Goal: Information Seeking & Learning: Learn about a topic

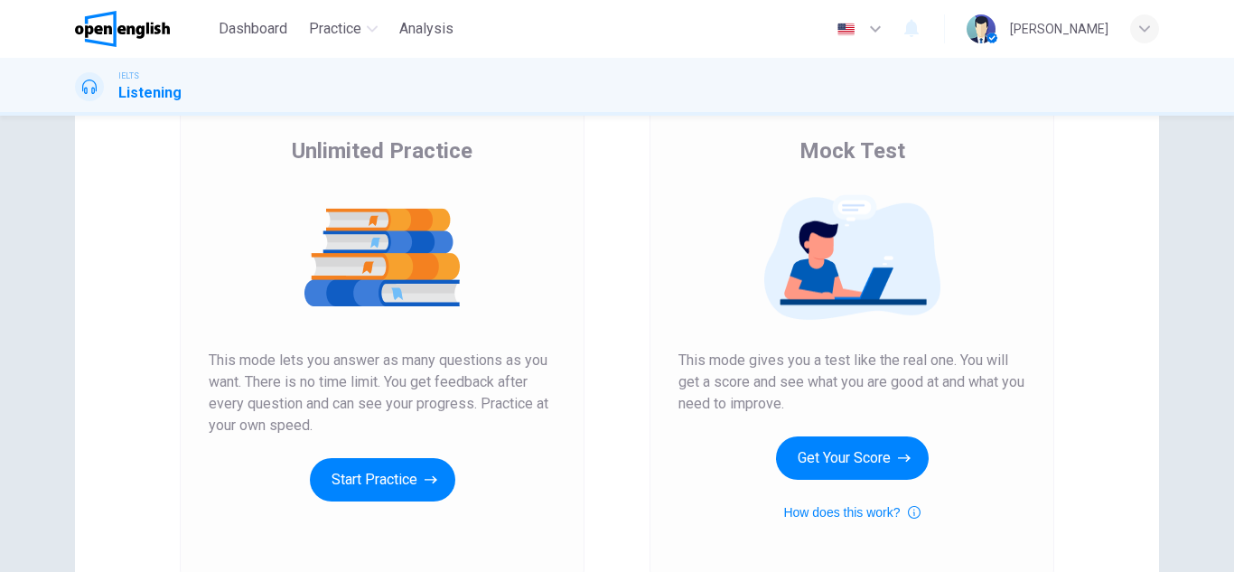
scroll to position [135, 0]
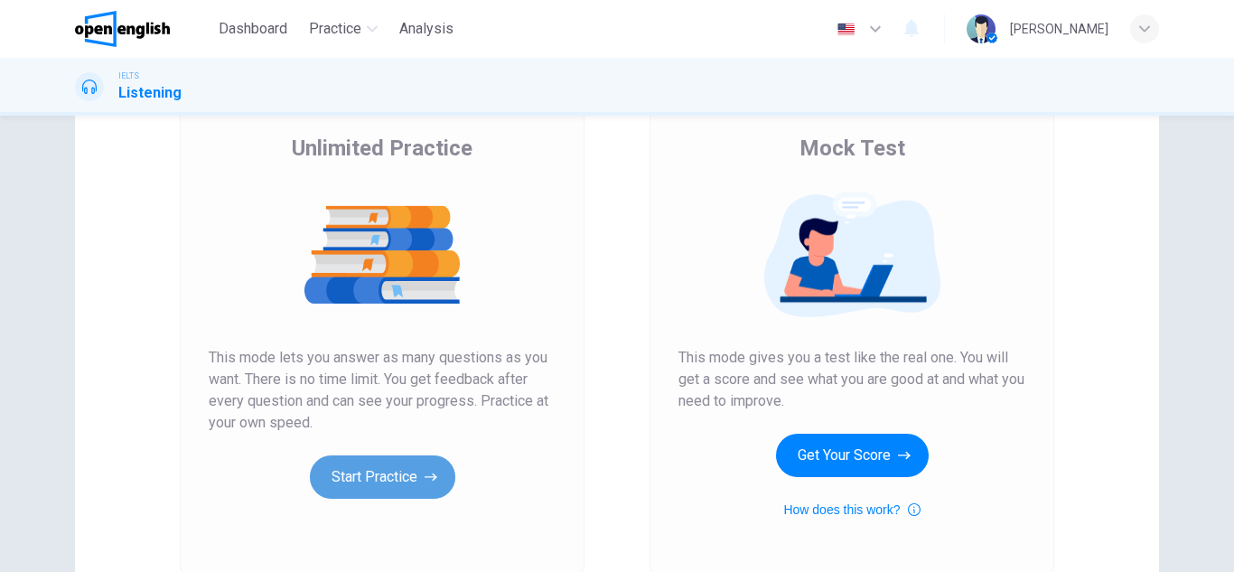
click at [425, 478] on icon "button" at bounding box center [431, 477] width 13 height 18
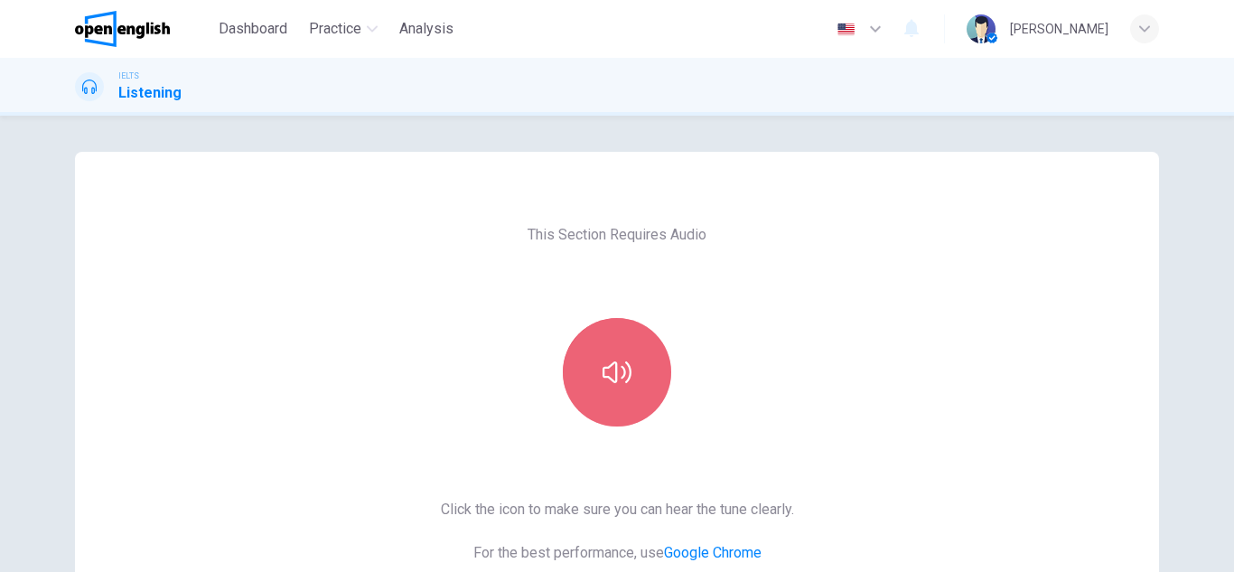
click at [597, 400] on button "button" at bounding box center [617, 372] width 108 height 108
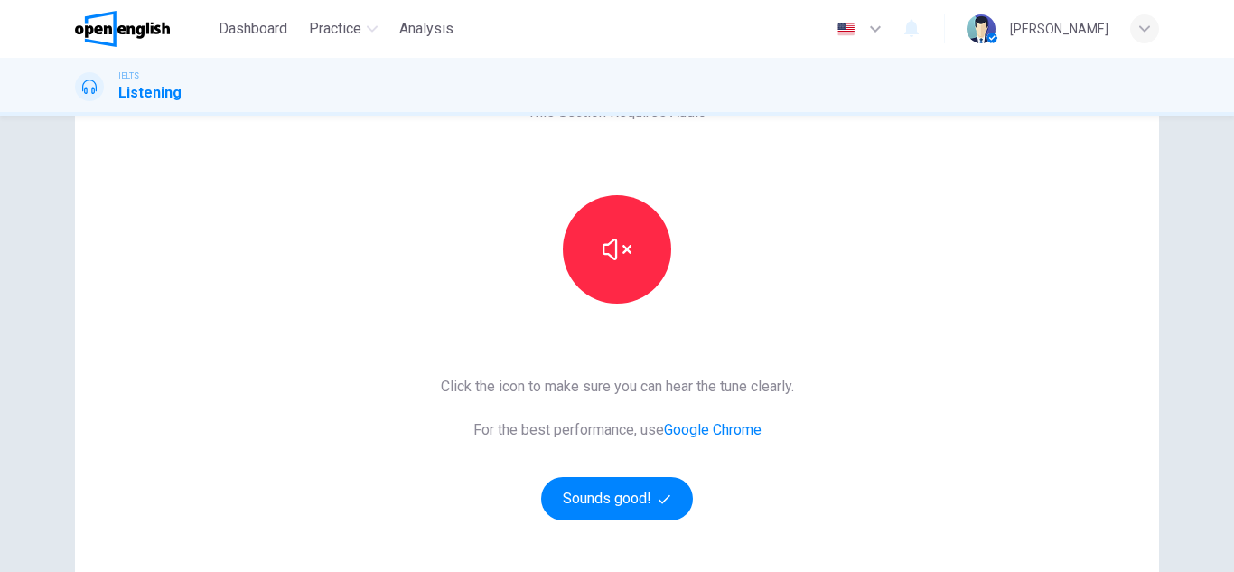
scroll to position [130, 0]
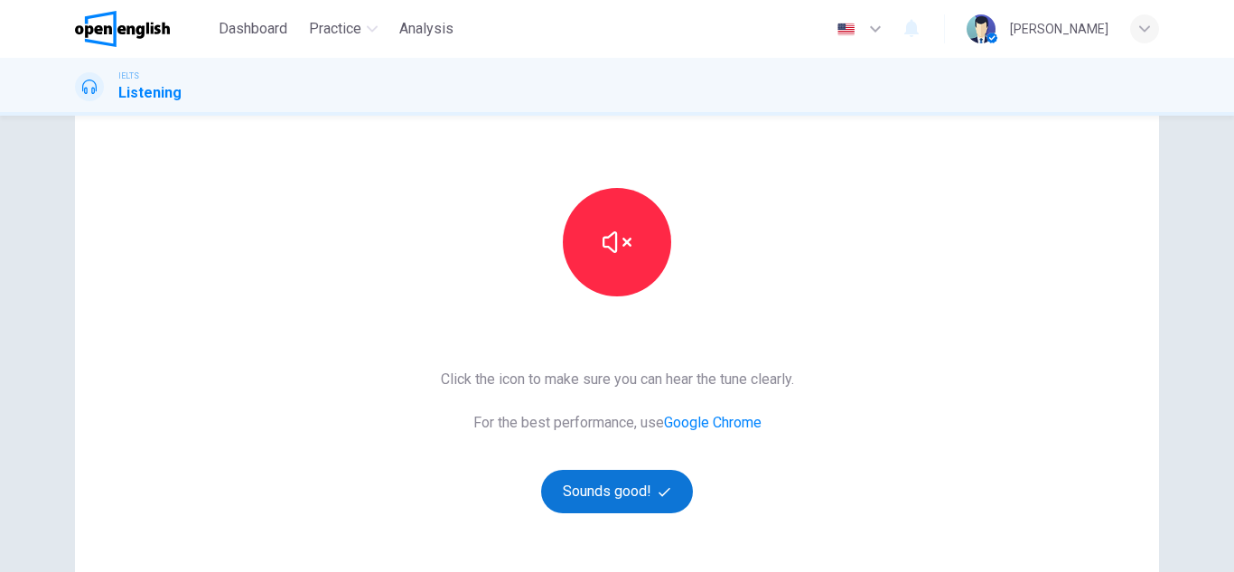
click at [650, 489] on button "Sounds good!" at bounding box center [617, 491] width 152 height 43
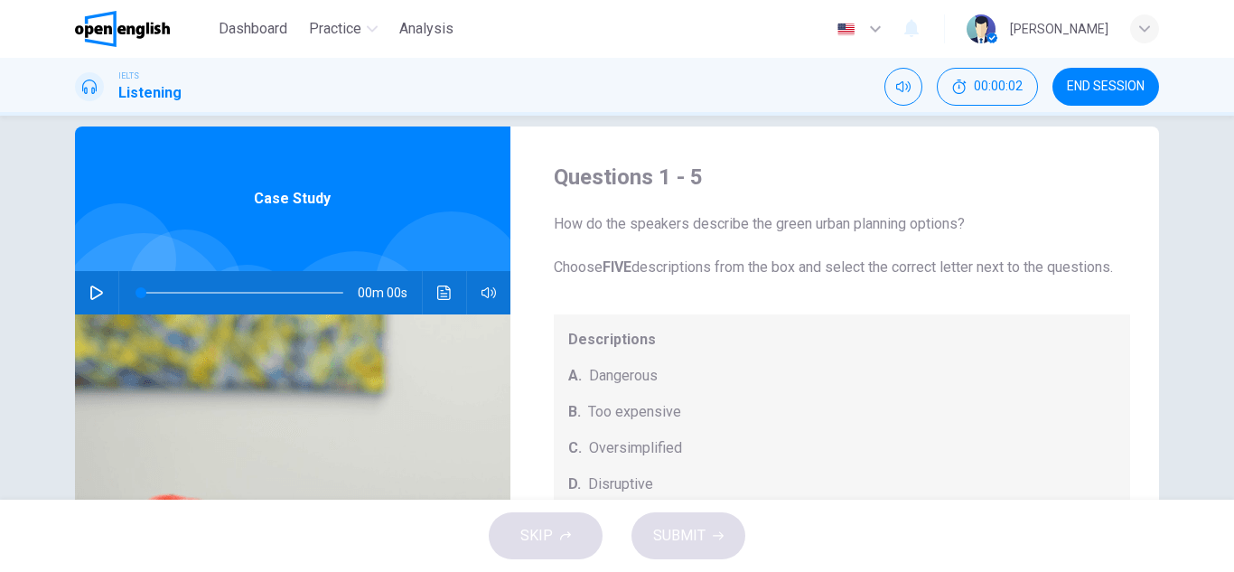
scroll to position [0, 0]
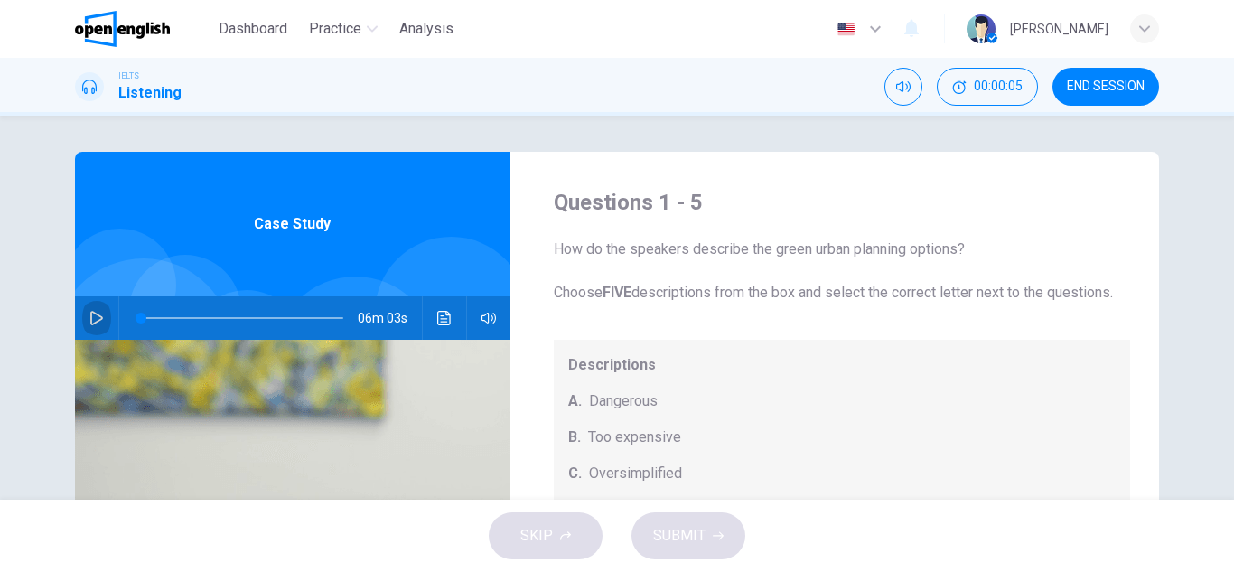
click at [89, 322] on icon "button" at bounding box center [96, 318] width 14 height 14
type input "*"
click at [92, 320] on icon "button" at bounding box center [96, 318] width 14 height 14
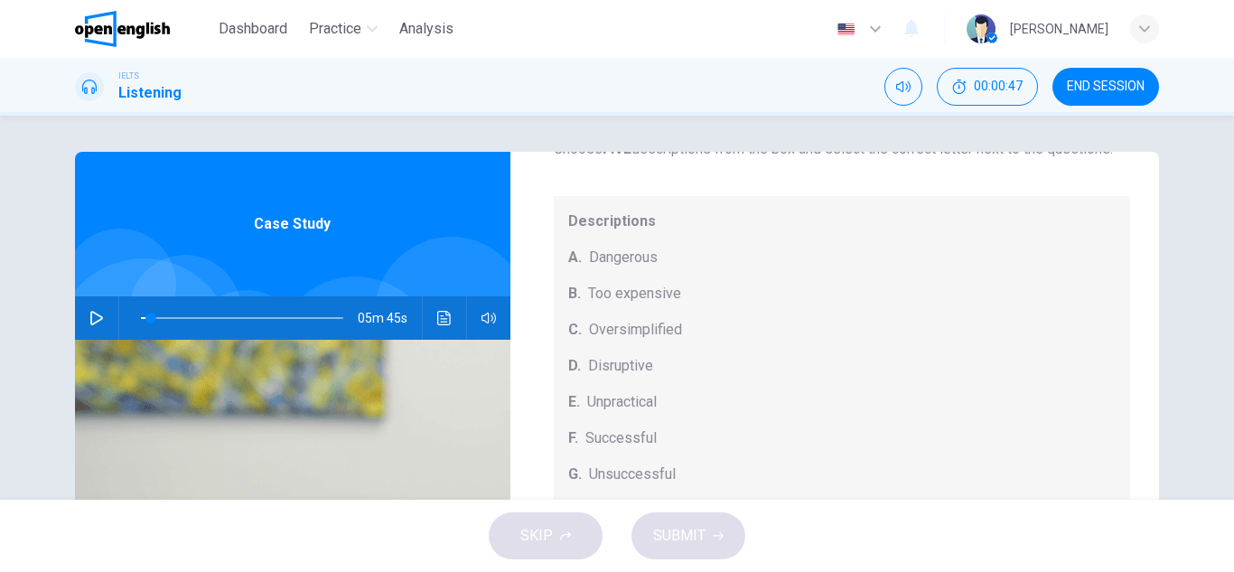
scroll to position [189, 0]
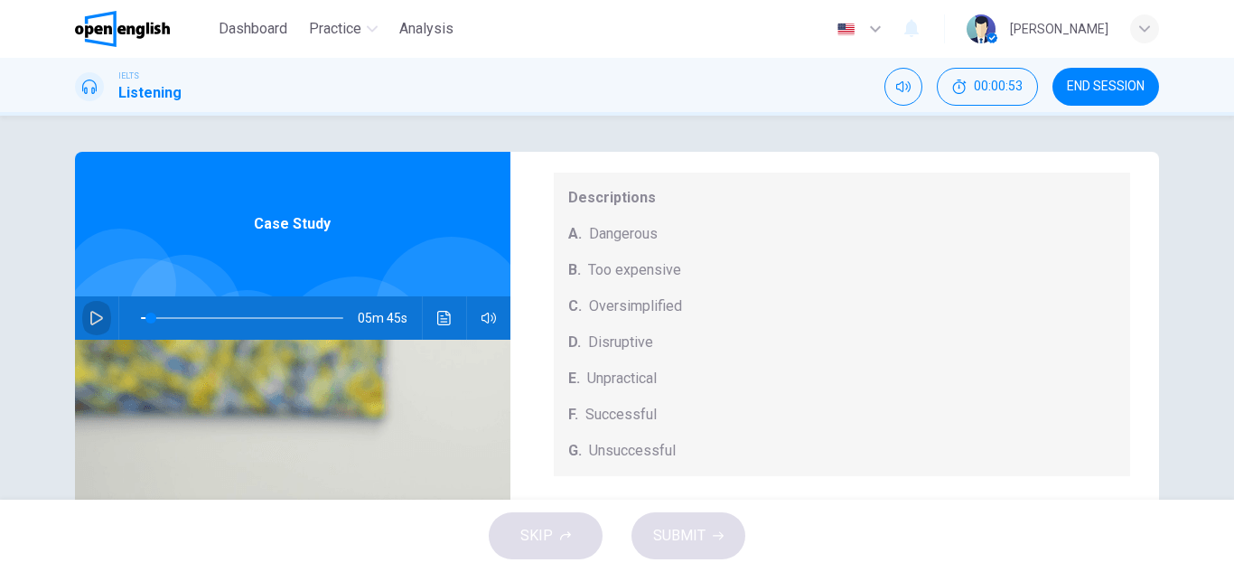
click at [93, 313] on icon "button" at bounding box center [96, 318] width 14 height 14
type input "*"
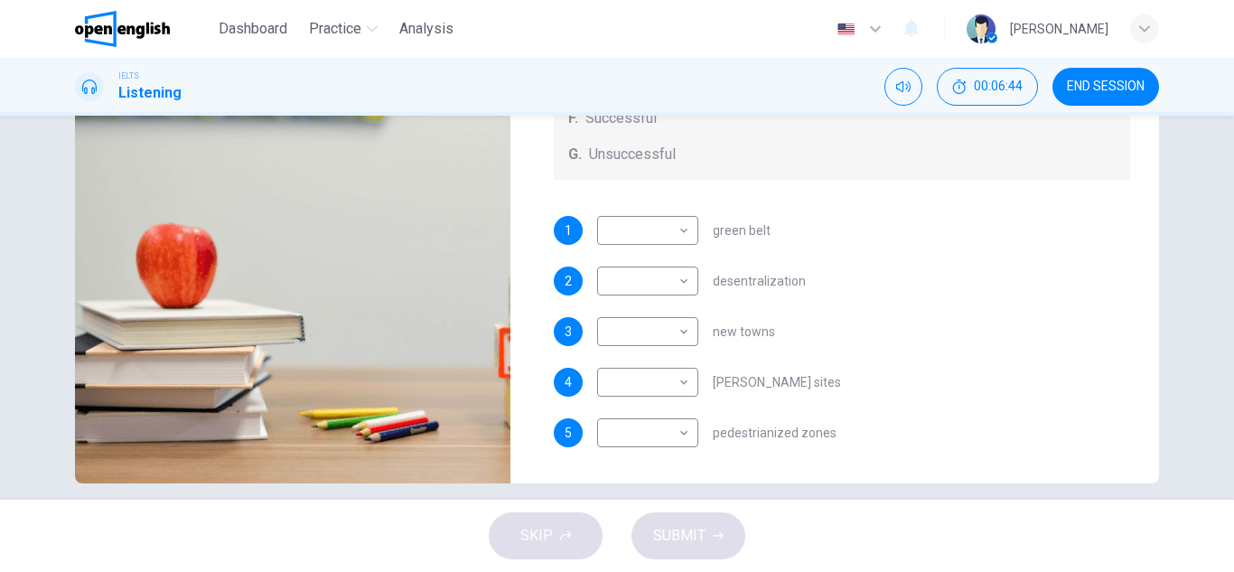
scroll to position [316, 0]
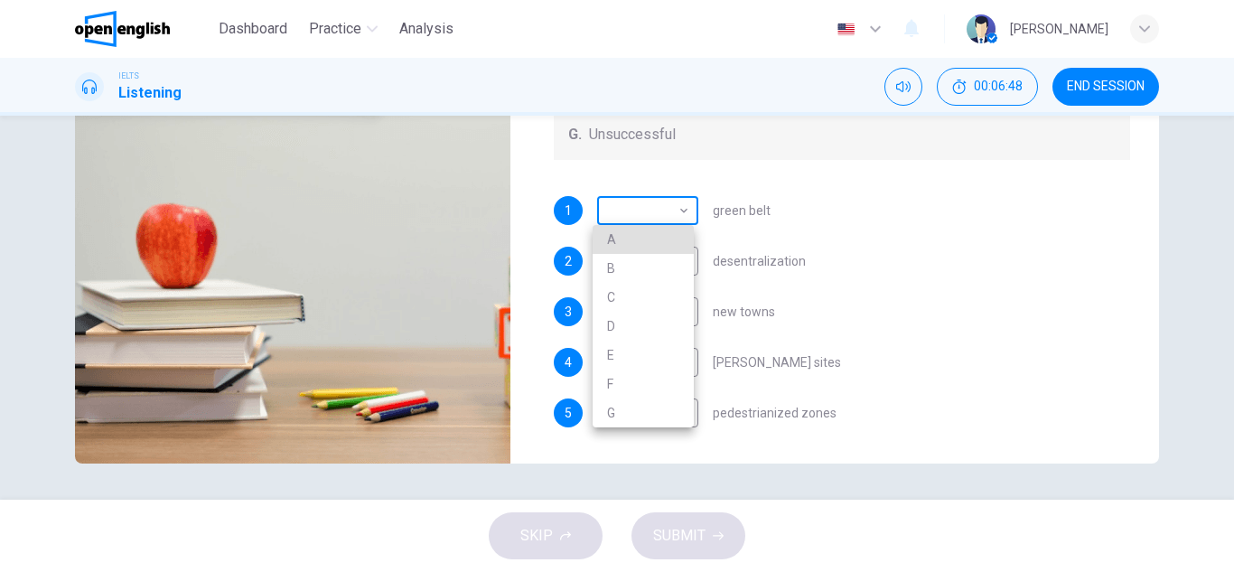
click at [683, 210] on body "This site uses cookies, as explained in our Privacy Policy . If you agree to th…" at bounding box center [617, 286] width 1234 height 572
click at [683, 210] on div at bounding box center [617, 286] width 1234 height 572
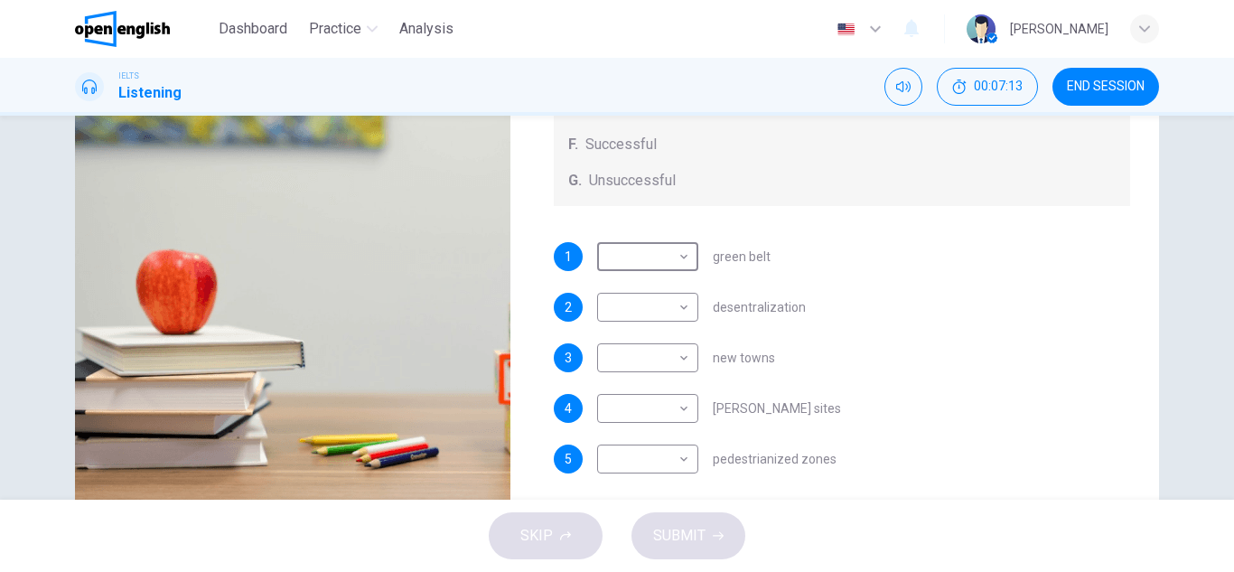
scroll to position [189, 0]
click at [657, 457] on body "This site uses cookies, as explained in our Privacy Policy . If you agree to th…" at bounding box center [617, 286] width 1234 height 572
click at [908, 299] on div at bounding box center [617, 286] width 1234 height 572
click at [682, 454] on body "This site uses cookies, as explained in our Privacy Policy . If you agree to th…" at bounding box center [617, 286] width 1234 height 572
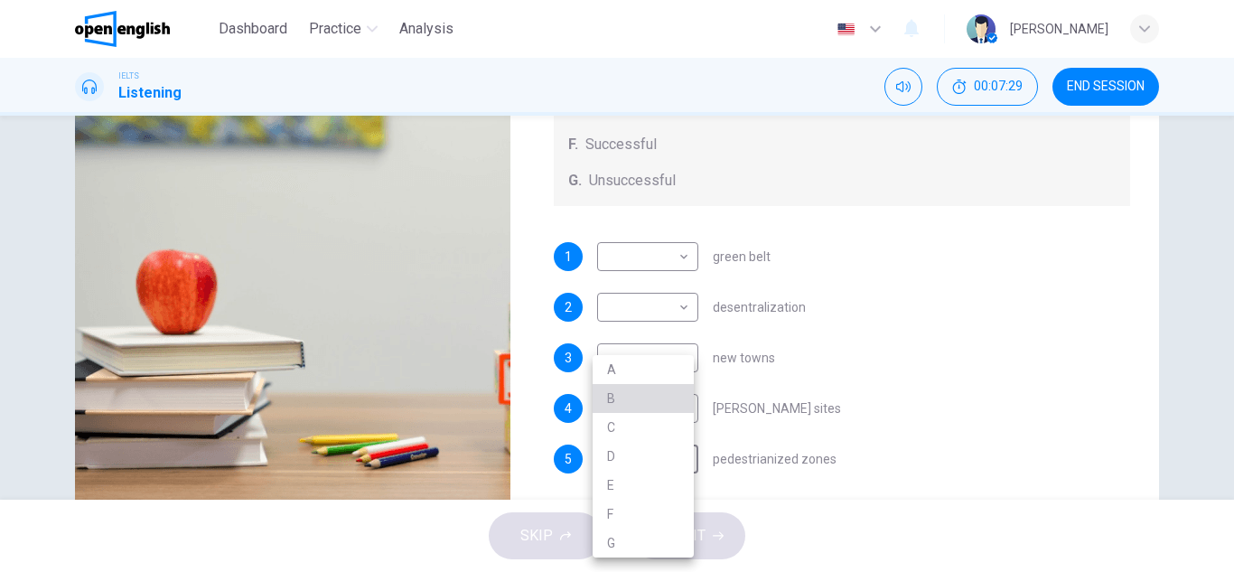
click at [672, 397] on li "B" at bounding box center [643, 398] width 101 height 29
type input "*"
click at [672, 397] on body "This site uses cookies, as explained in our Privacy Policy . If you agree to th…" at bounding box center [617, 286] width 1234 height 572
click at [678, 376] on li "A" at bounding box center [643, 369] width 101 height 29
type input "*"
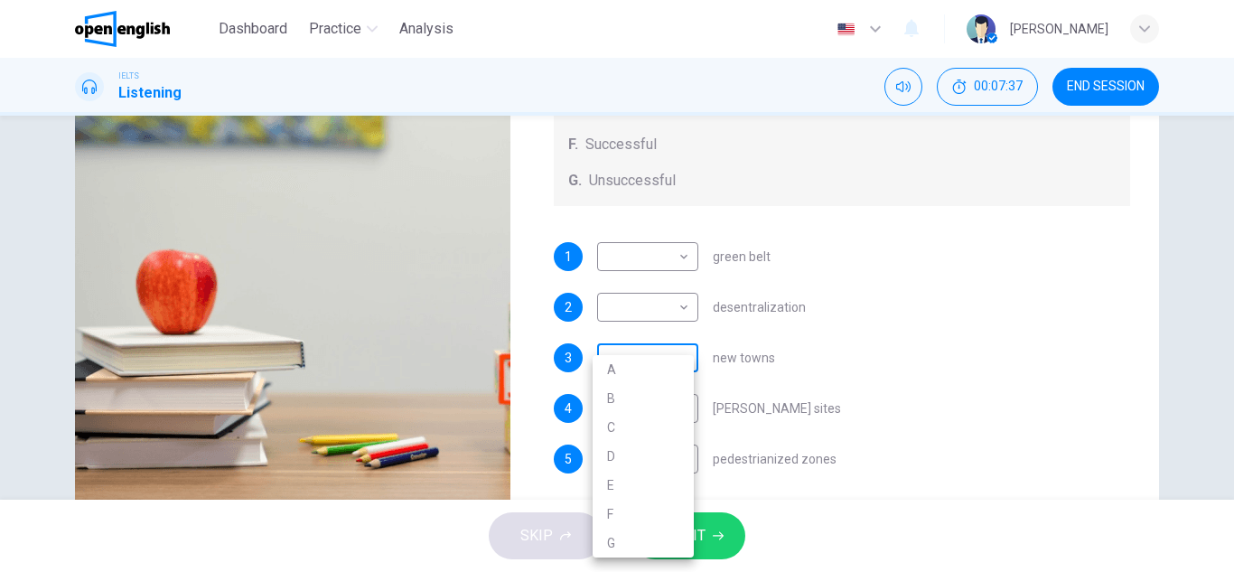
click at [678, 351] on body "This site uses cookies, as explained in our Privacy Policy . If you agree to th…" at bounding box center [617, 286] width 1234 height 572
click at [678, 351] on div at bounding box center [617, 286] width 1234 height 572
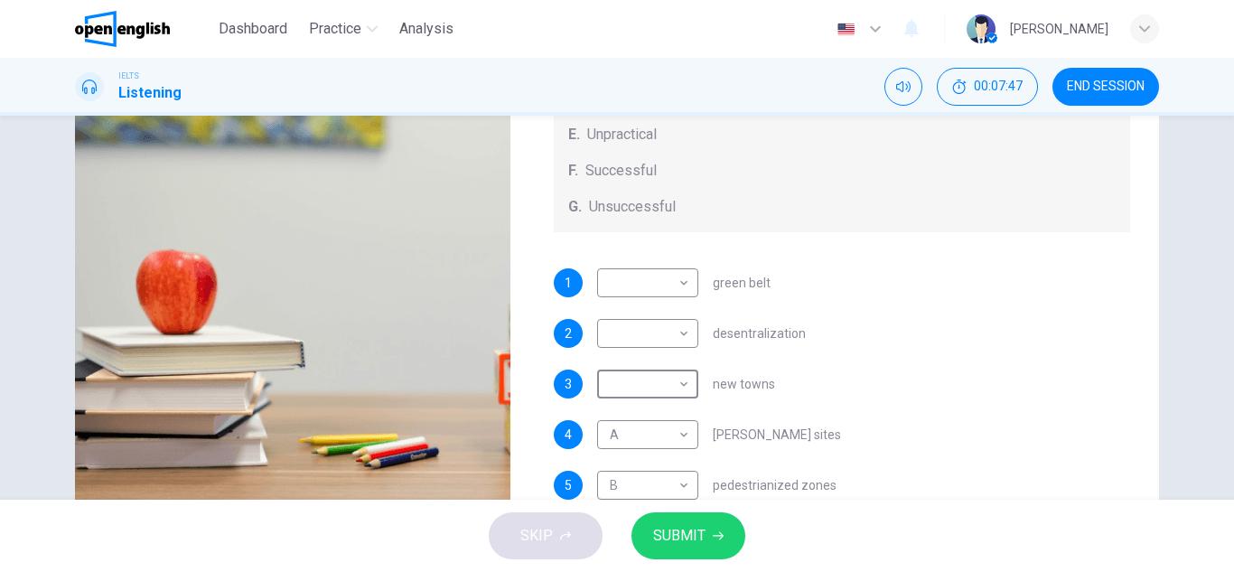
scroll to position [142, 0]
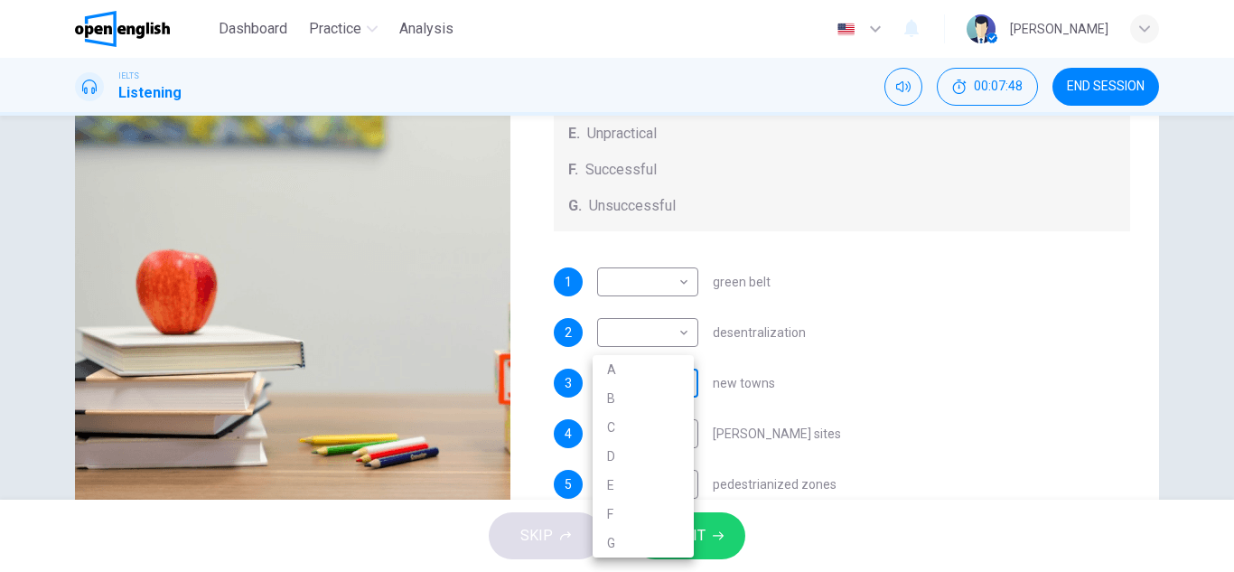
click at [674, 411] on body "This site uses cookies, as explained in our Privacy Policy . If you agree to th…" at bounding box center [617, 286] width 1234 height 572
click at [661, 484] on li "E" at bounding box center [643, 485] width 101 height 29
type input "*"
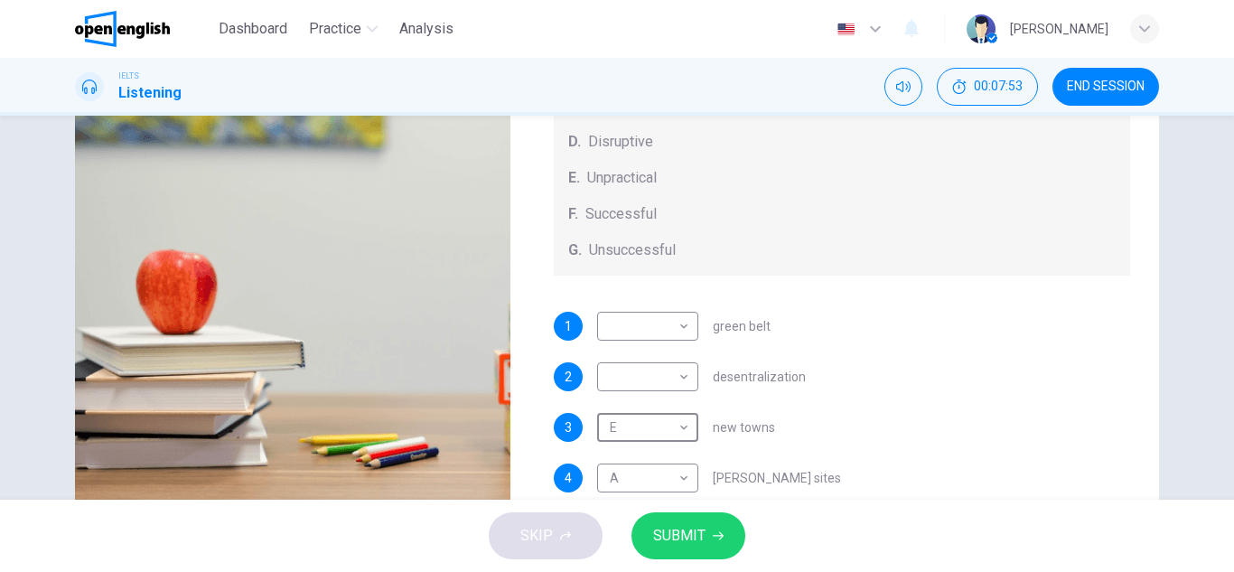
scroll to position [97, 0]
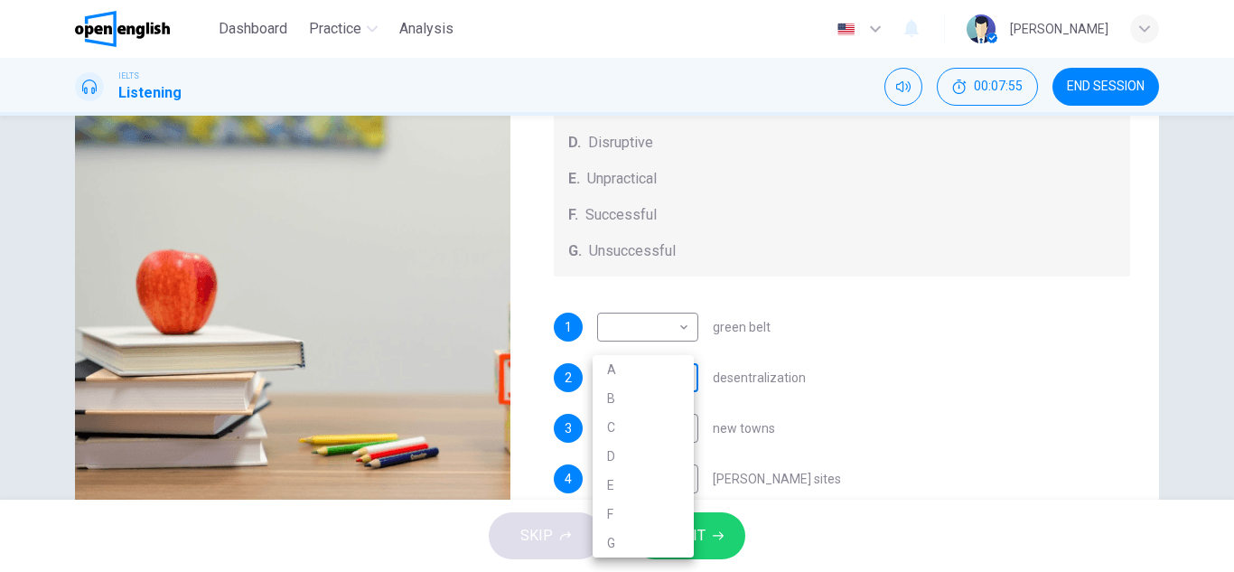
click at [678, 396] on body "This site uses cookies, as explained in our Privacy Policy . If you agree to th…" at bounding box center [617, 286] width 1234 height 572
click at [672, 425] on li "C" at bounding box center [643, 427] width 101 height 29
type input "*"
click at [679, 343] on body "This site uses cookies, as explained in our Privacy Policy . If you agree to th…" at bounding box center [617, 286] width 1234 height 572
click at [661, 542] on li "G" at bounding box center [643, 542] width 101 height 29
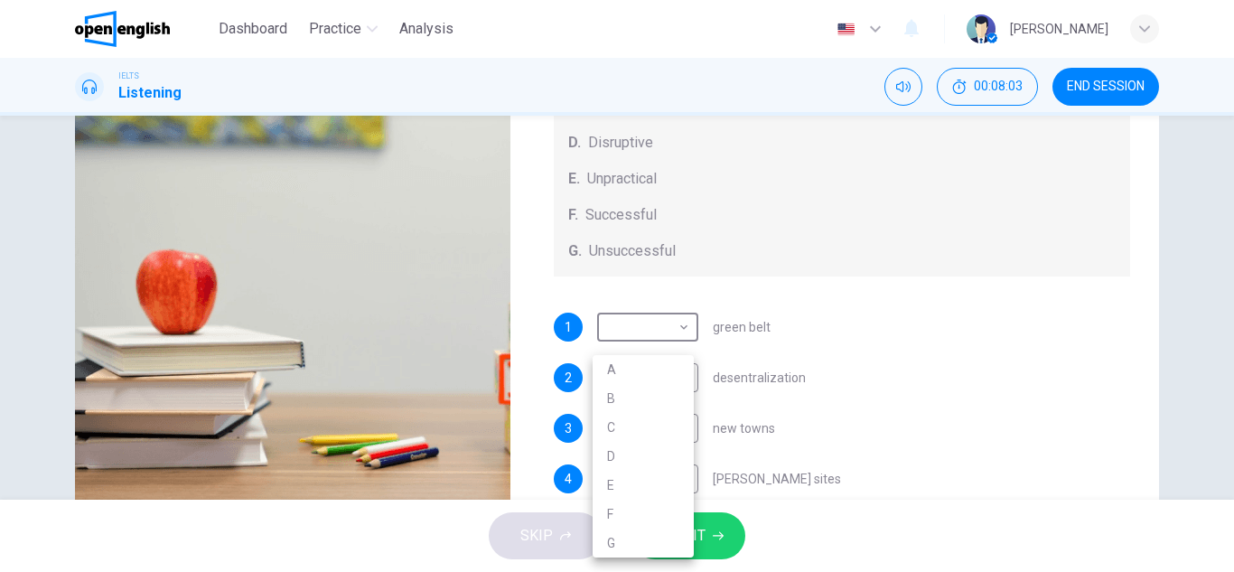
type input "*"
click at [674, 533] on span "SUBMIT" at bounding box center [679, 535] width 52 height 25
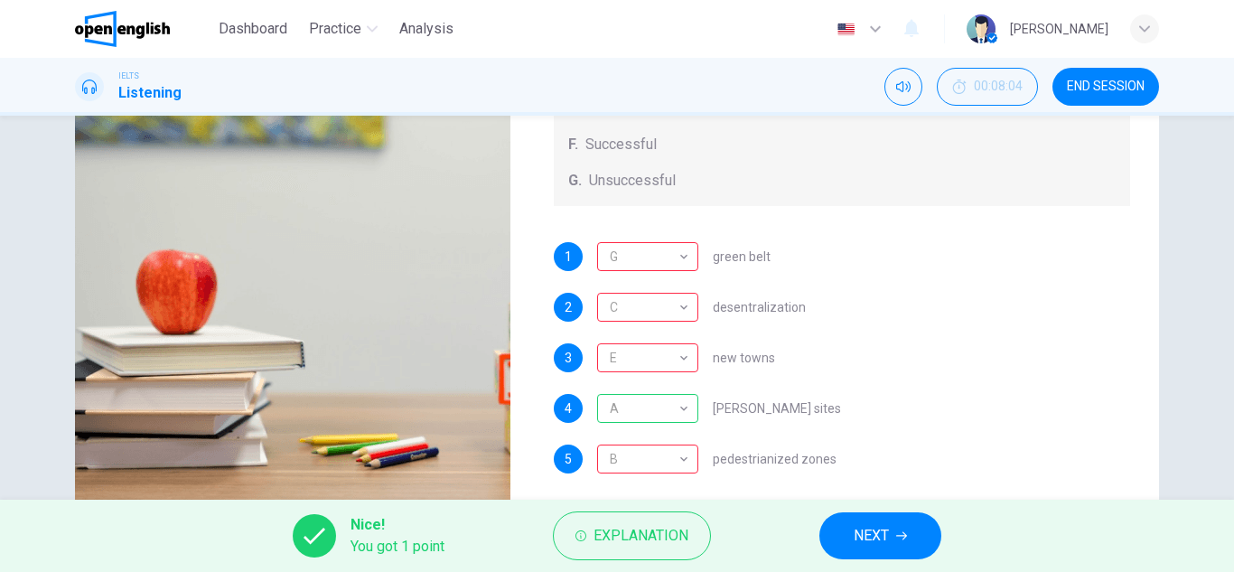
scroll to position [189, 0]
click at [667, 529] on span "Explanation" at bounding box center [641, 535] width 95 height 25
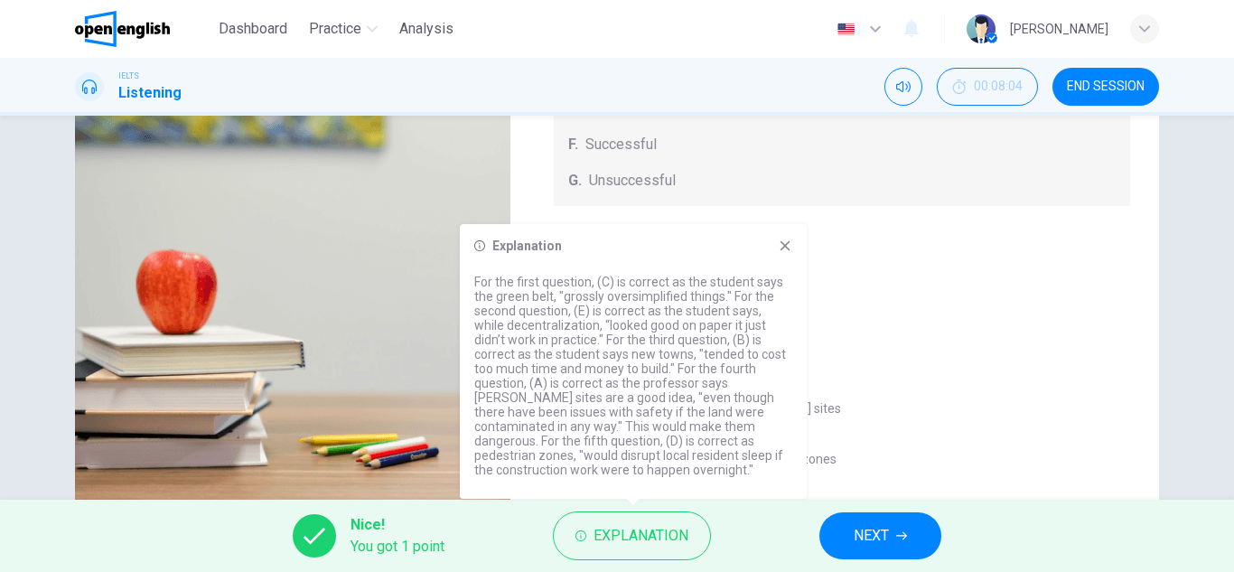
click at [907, 391] on div "1 G * ​ green belt 2 C * ​ desentralization 3 E * ​ new towns 4 A * ​ [PERSON_N…" at bounding box center [842, 375] width 577 height 267
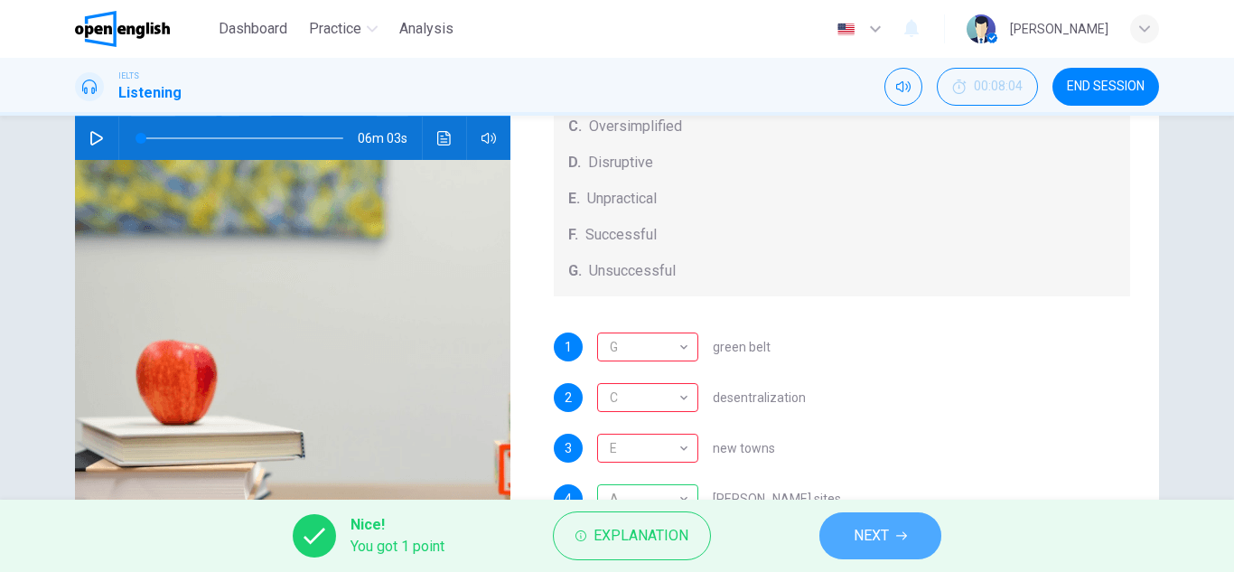
click at [881, 547] on span "NEXT" at bounding box center [871, 535] width 35 height 25
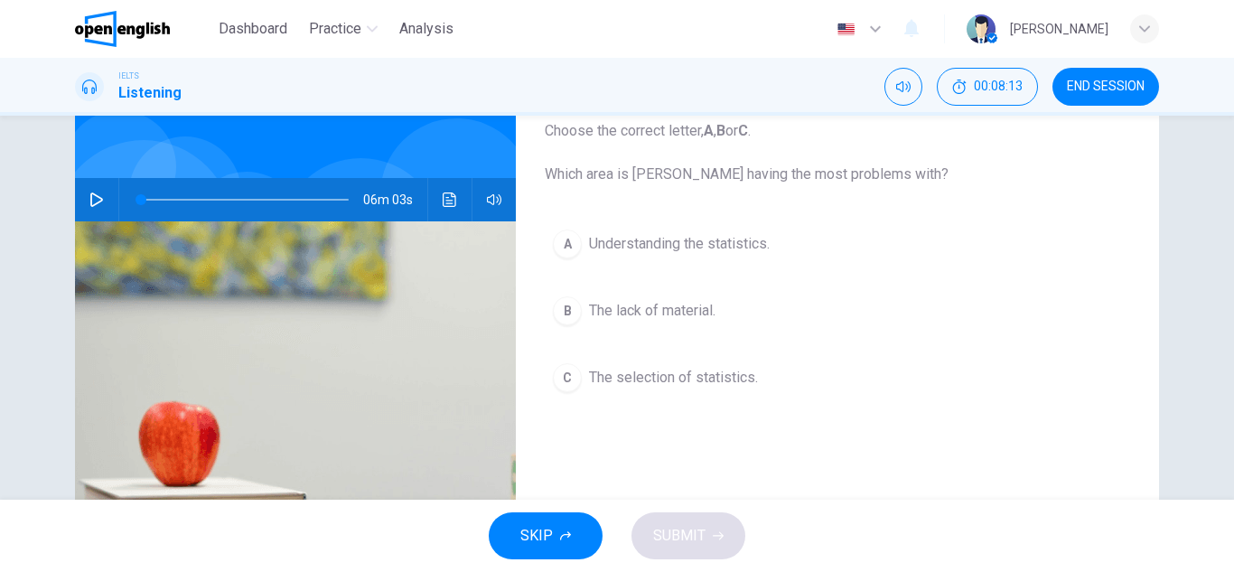
scroll to position [100, 0]
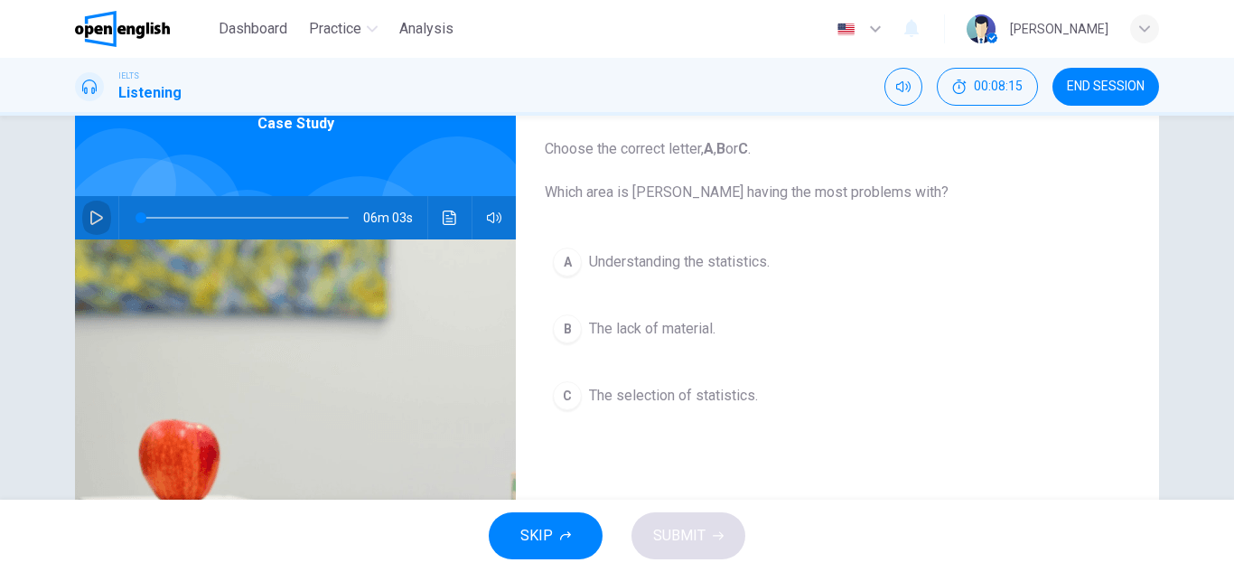
click at [90, 213] on icon "button" at bounding box center [96, 217] width 13 height 14
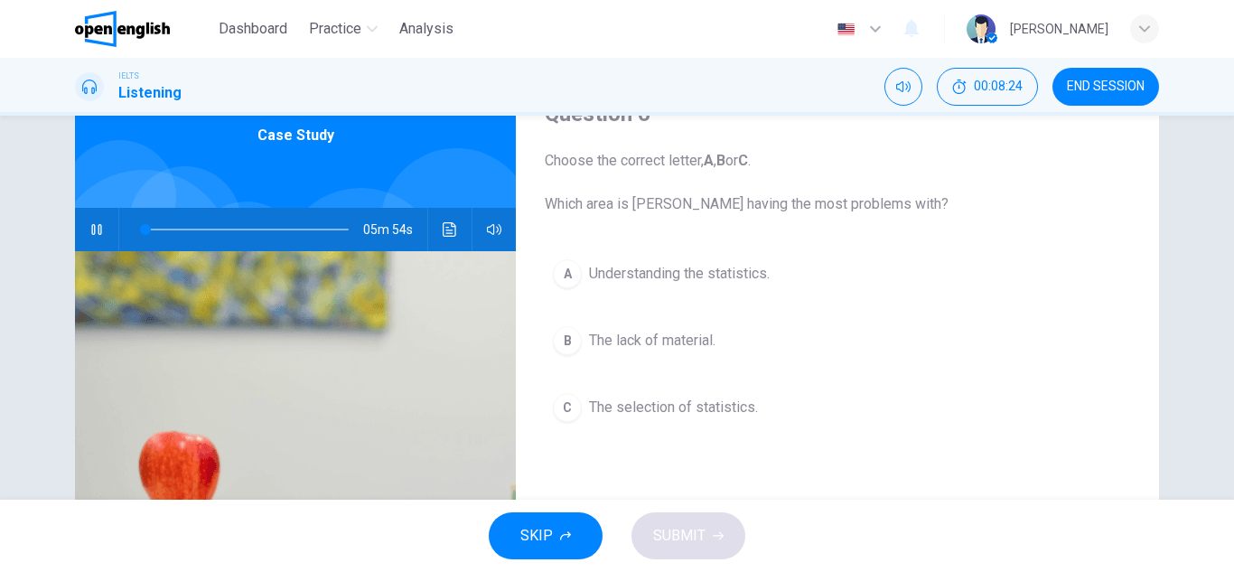
scroll to position [88, 0]
click at [82, 209] on button "button" at bounding box center [96, 230] width 29 height 43
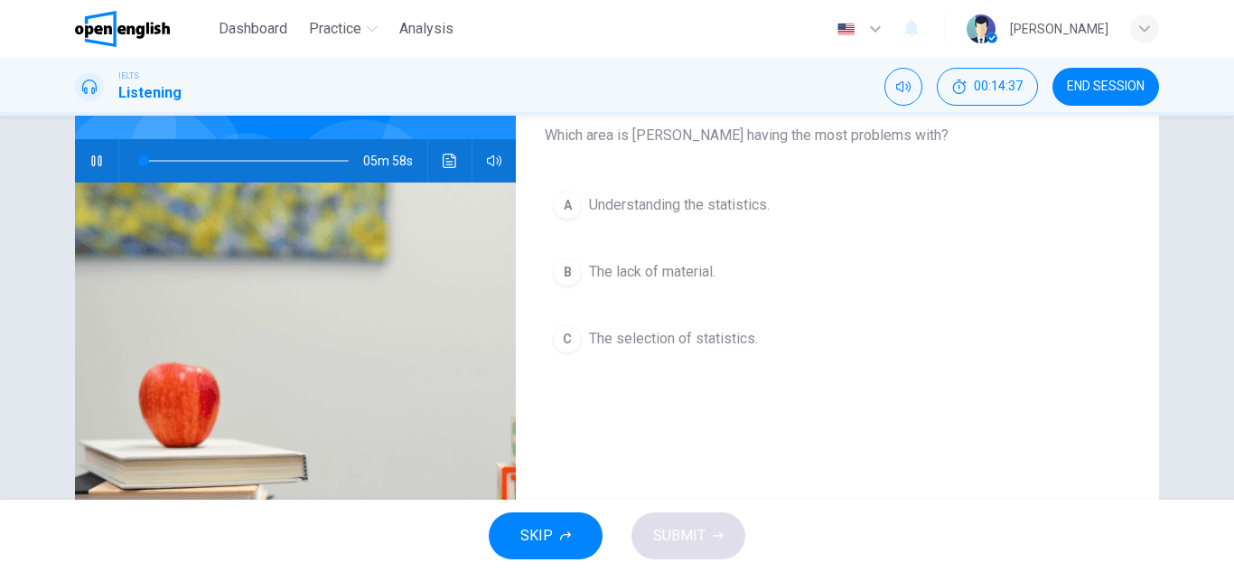
scroll to position [120, 0]
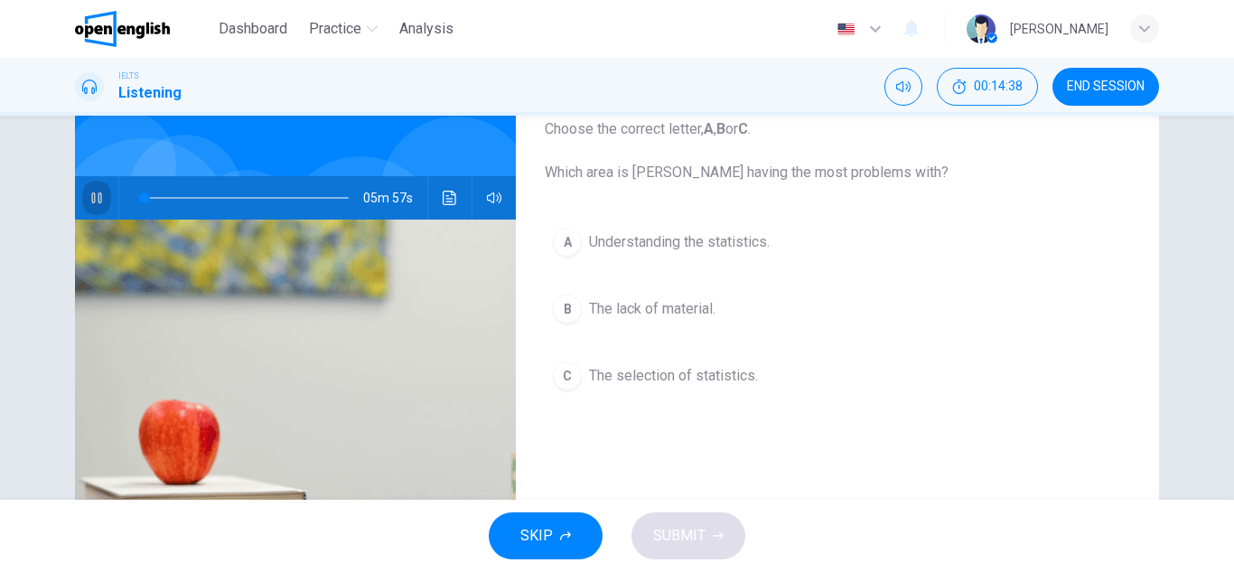
click at [83, 200] on button "button" at bounding box center [96, 197] width 29 height 43
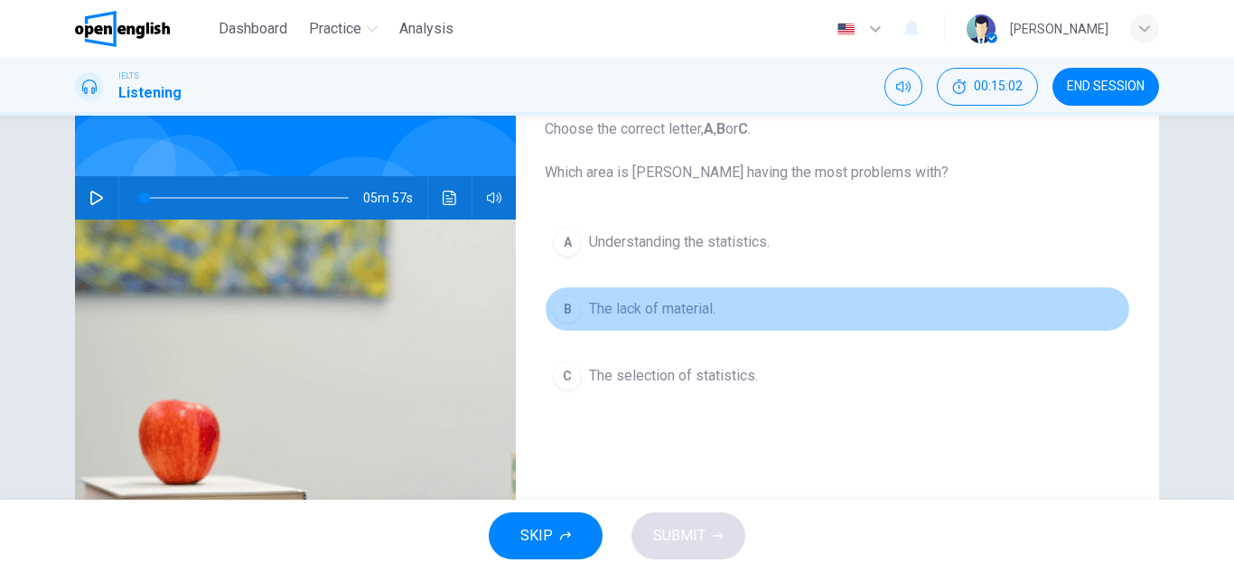
click at [607, 314] on span "The lack of material." at bounding box center [652, 309] width 126 height 22
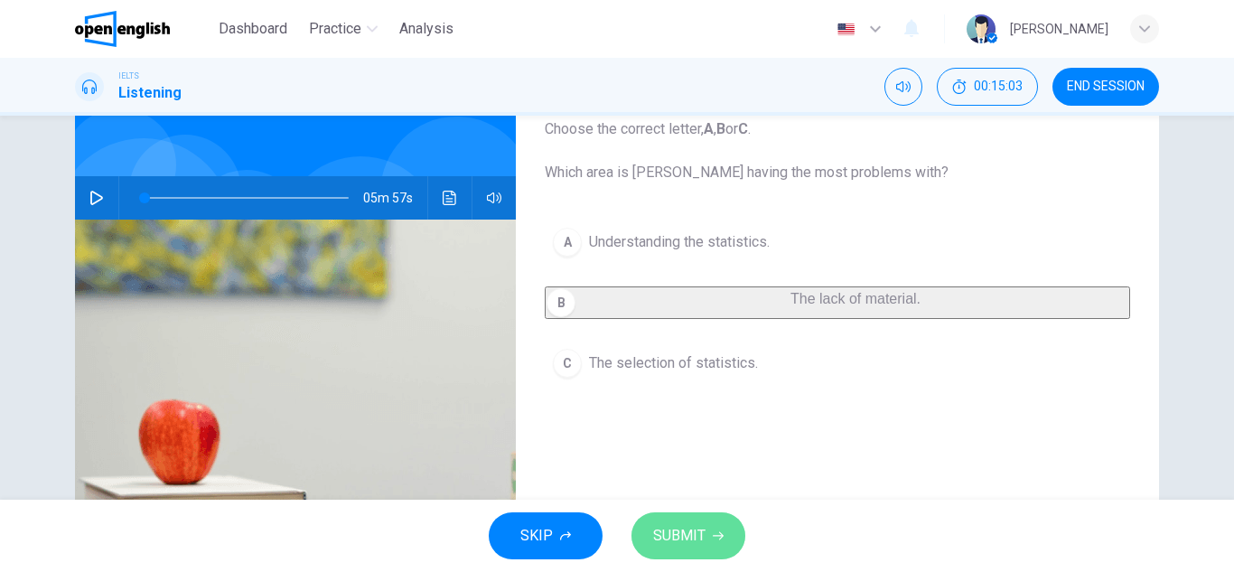
click at [658, 538] on span "SUBMIT" at bounding box center [679, 535] width 52 height 25
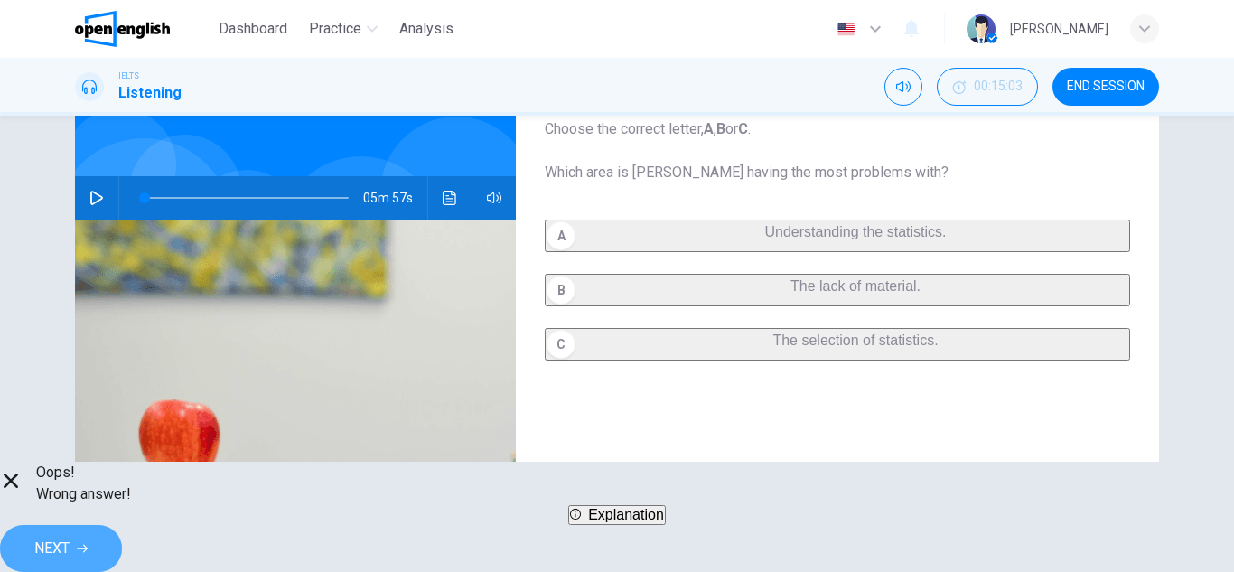
click at [70, 536] on span "NEXT" at bounding box center [51, 548] width 35 height 25
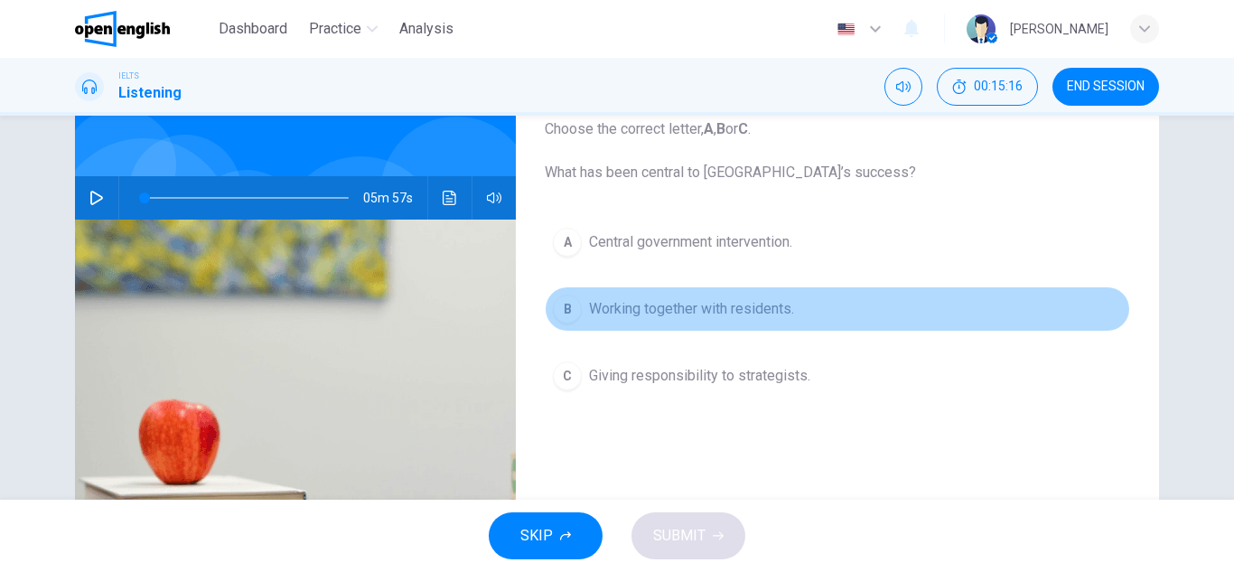
click at [742, 308] on span "Working together with residents." at bounding box center [691, 309] width 205 height 22
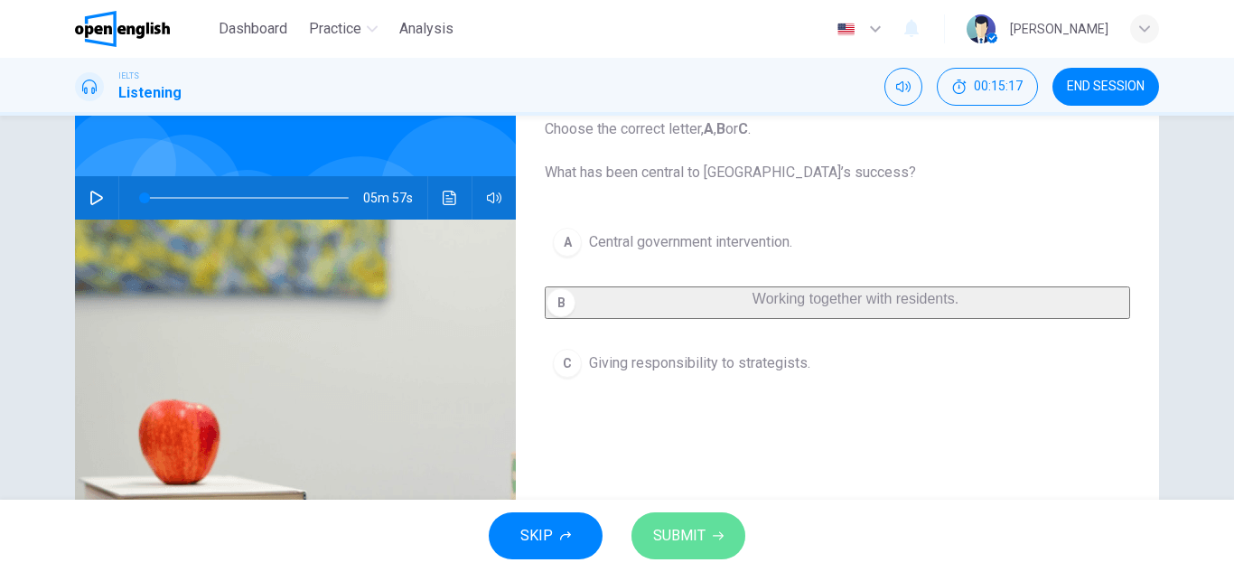
click at [688, 515] on button "SUBMIT" at bounding box center [688, 535] width 114 height 47
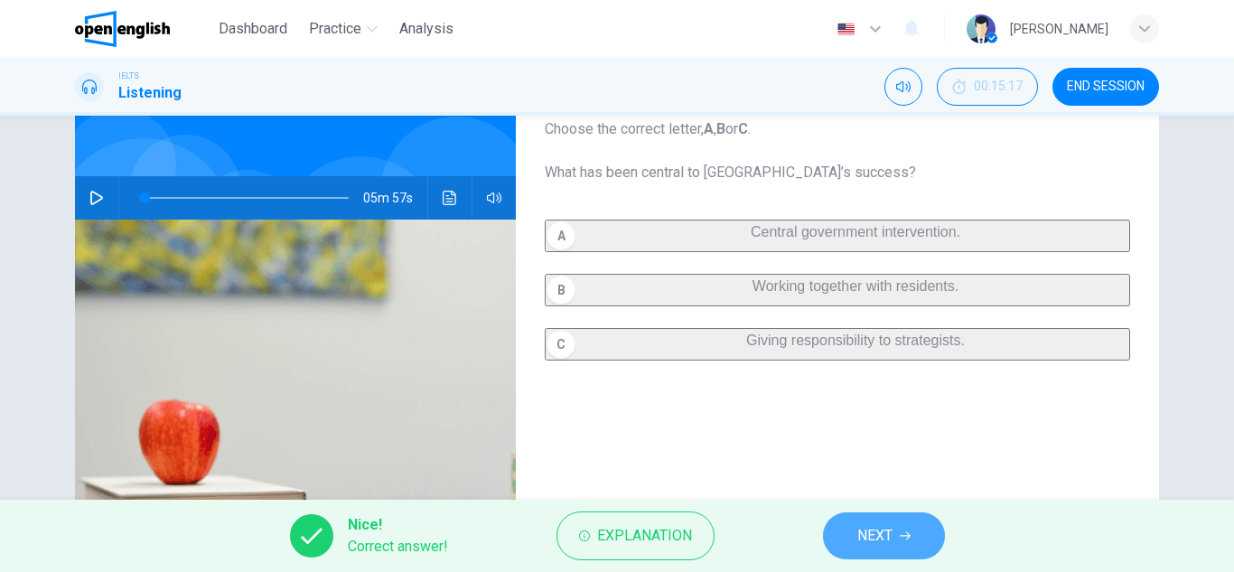
click at [843, 524] on button "NEXT" at bounding box center [884, 535] width 122 height 47
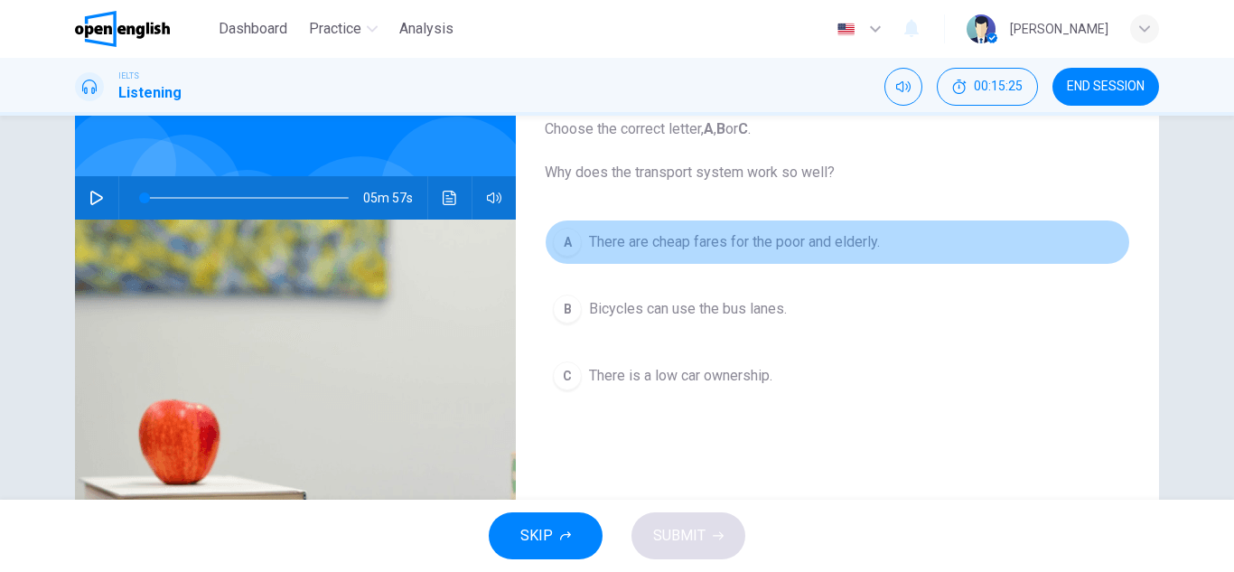
click at [861, 247] on span "There are cheap fares for the poor and elderly." at bounding box center [734, 242] width 291 height 22
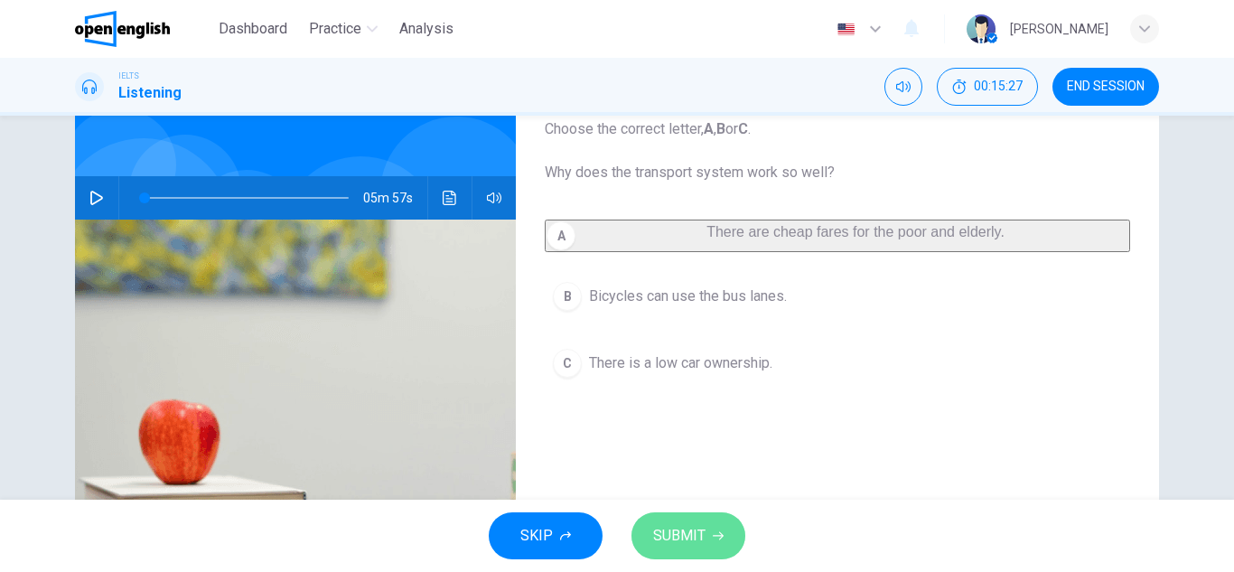
click at [713, 528] on button "SUBMIT" at bounding box center [688, 535] width 114 height 47
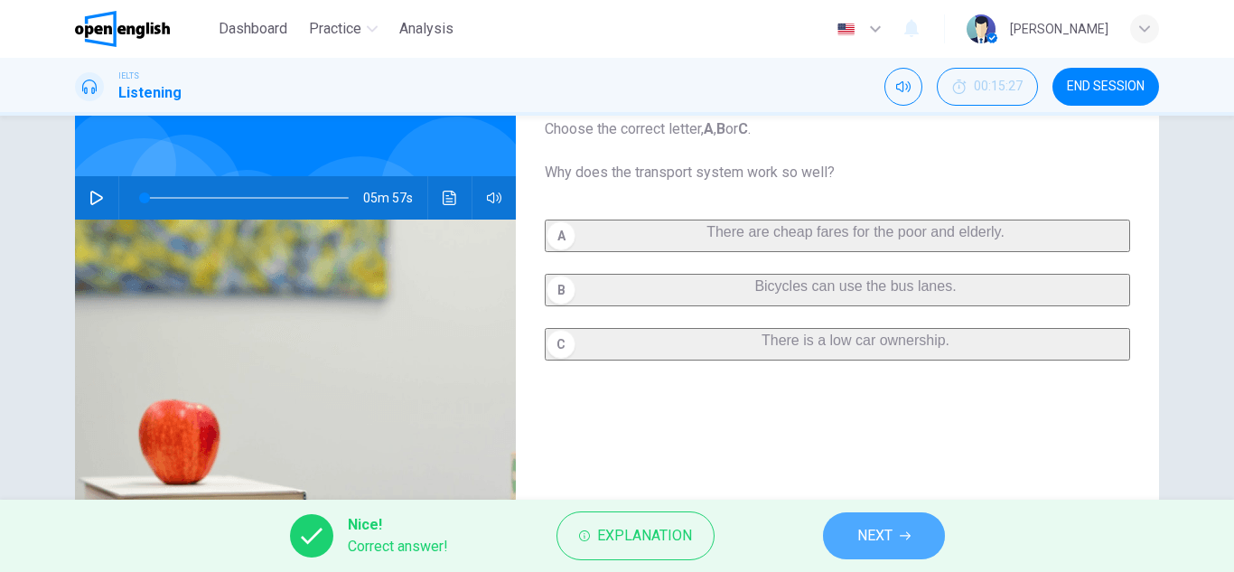
click at [869, 542] on span "NEXT" at bounding box center [874, 535] width 35 height 25
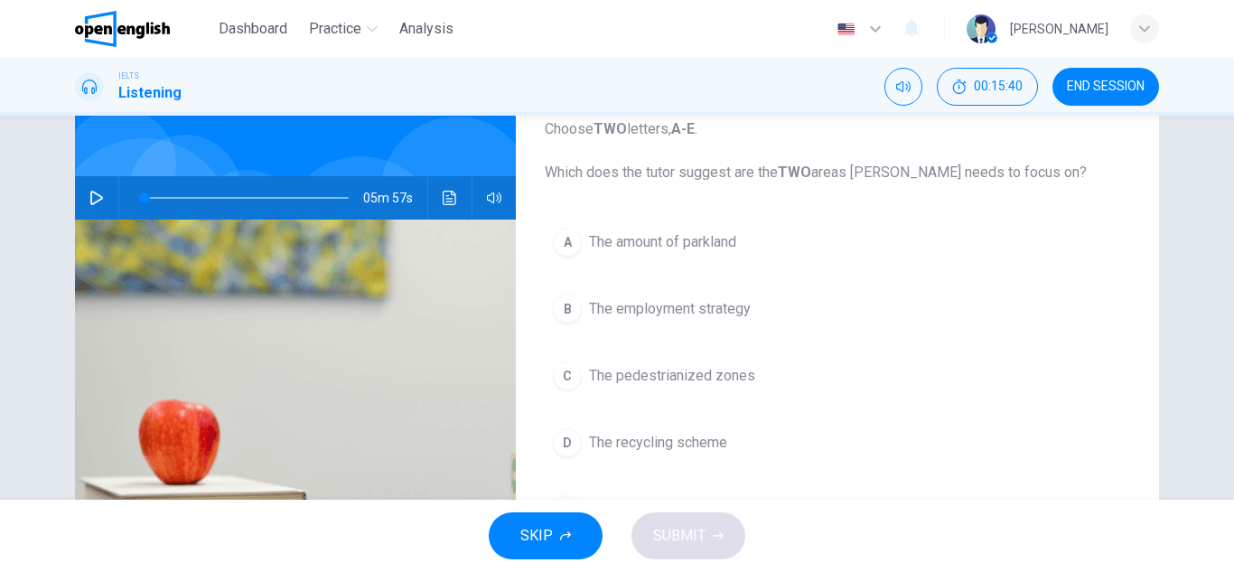
click at [737, 375] on span "The pedestrianized zones" at bounding box center [672, 376] width 166 height 22
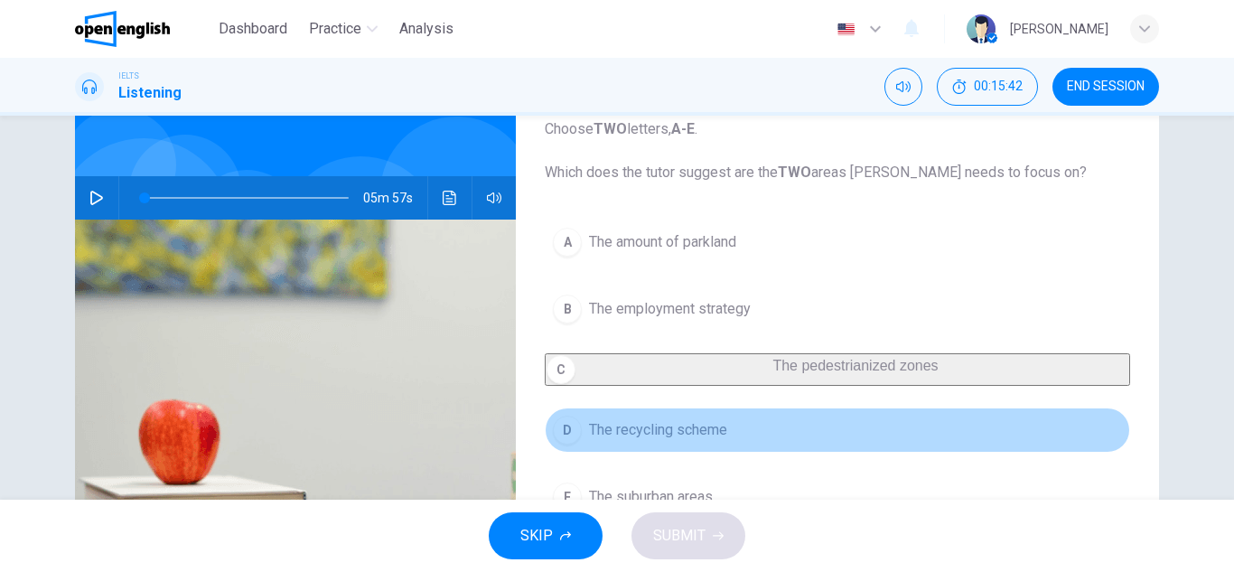
click at [708, 441] on span "The recycling scheme" at bounding box center [658, 430] width 138 height 22
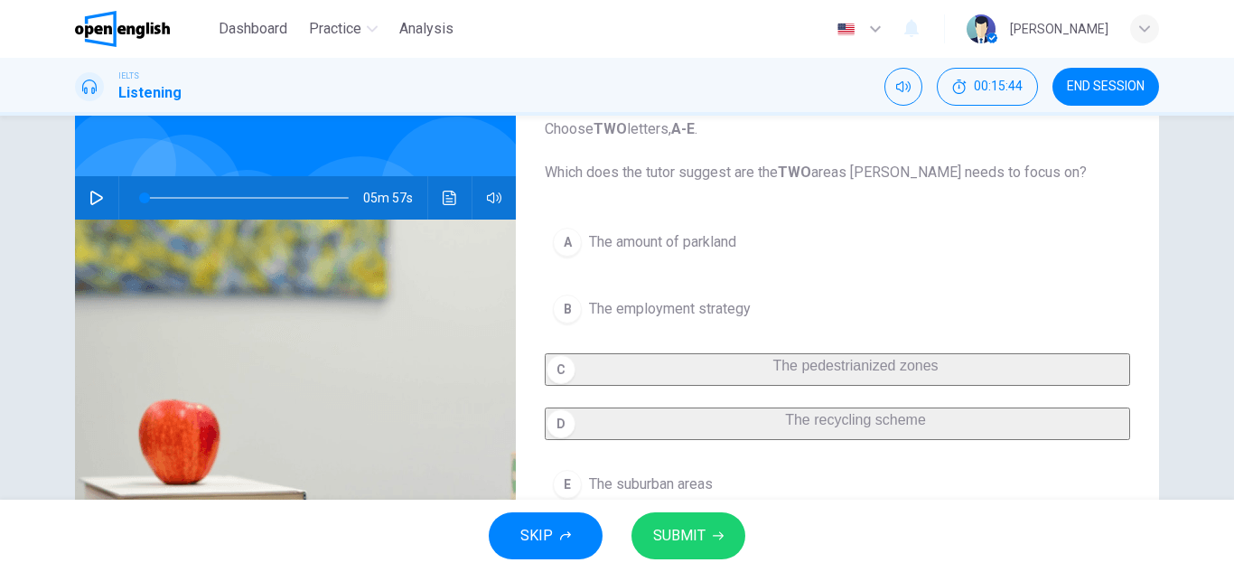
click at [696, 507] on div "SKIP SUBMIT" at bounding box center [617, 536] width 1234 height 72
click at [689, 546] on span "SUBMIT" at bounding box center [679, 535] width 52 height 25
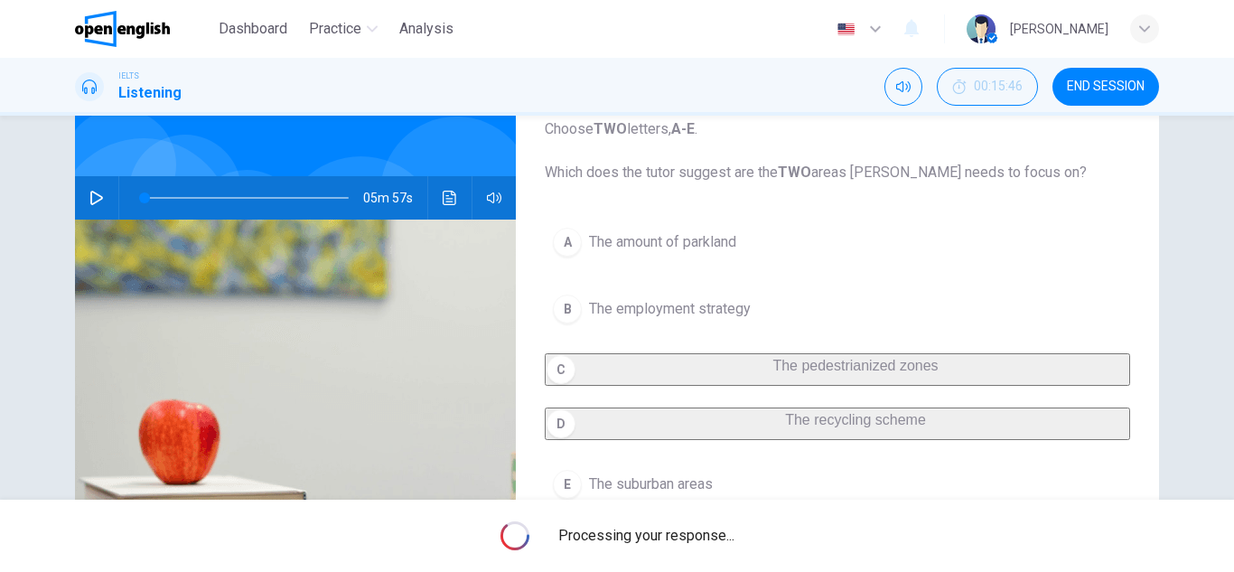
type input "*"
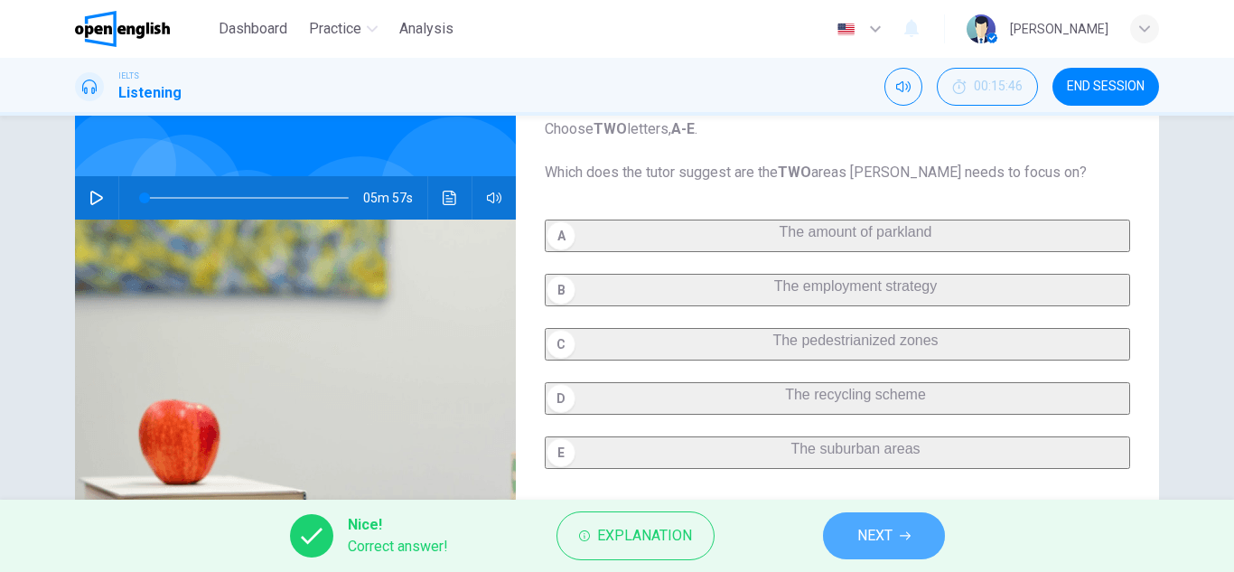
click at [865, 540] on span "NEXT" at bounding box center [874, 535] width 35 height 25
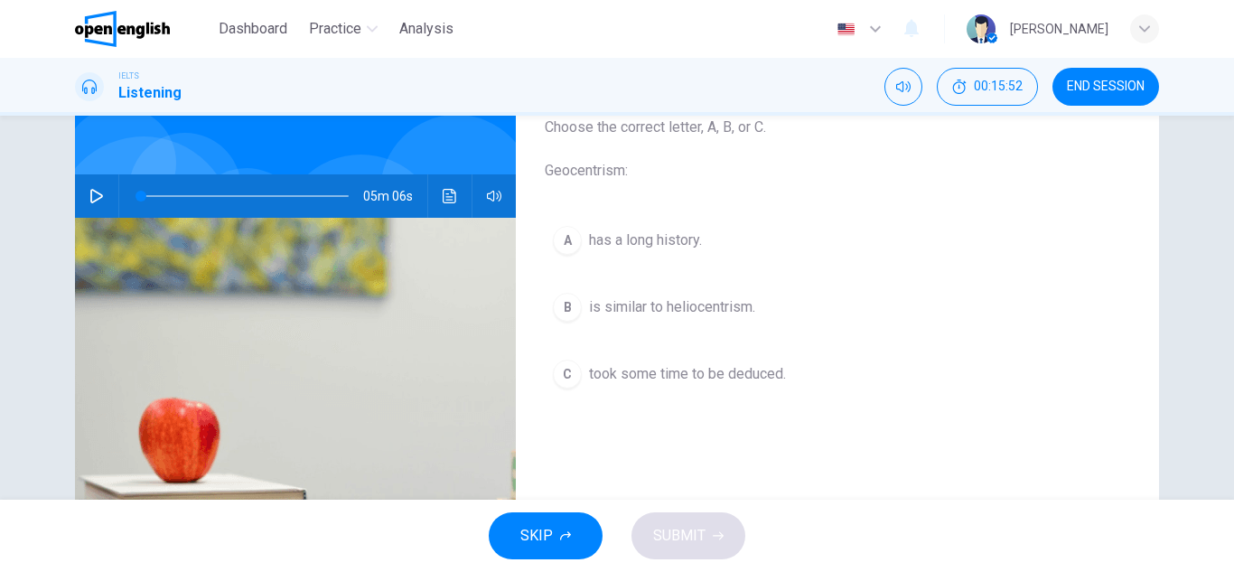
scroll to position [123, 0]
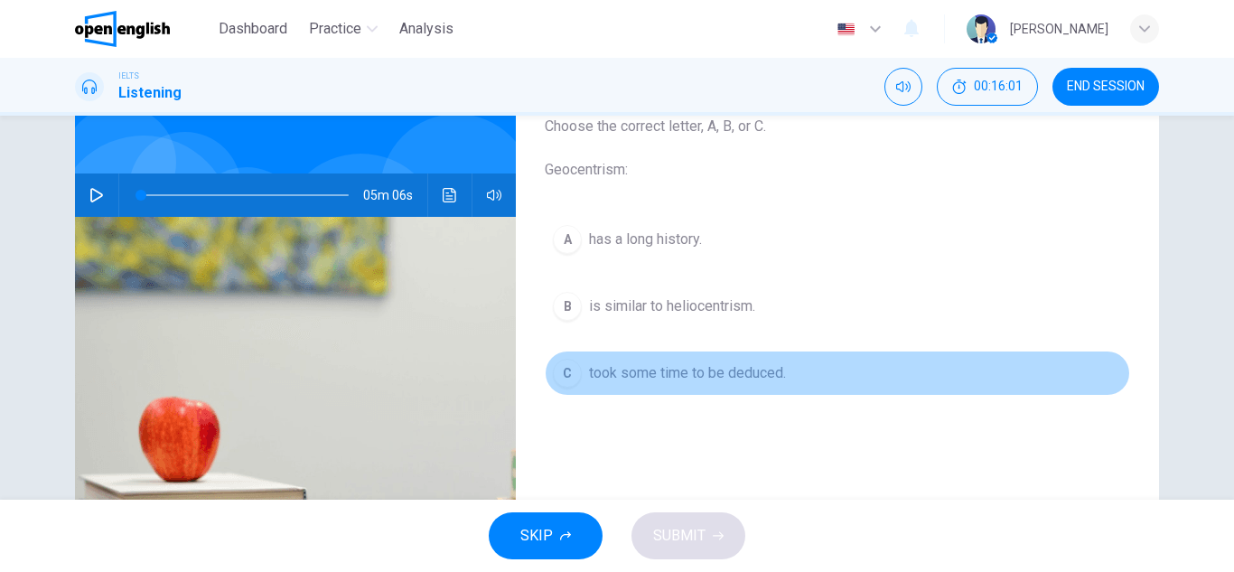
click at [790, 374] on button "C took some time to be deduced." at bounding box center [837, 373] width 585 height 45
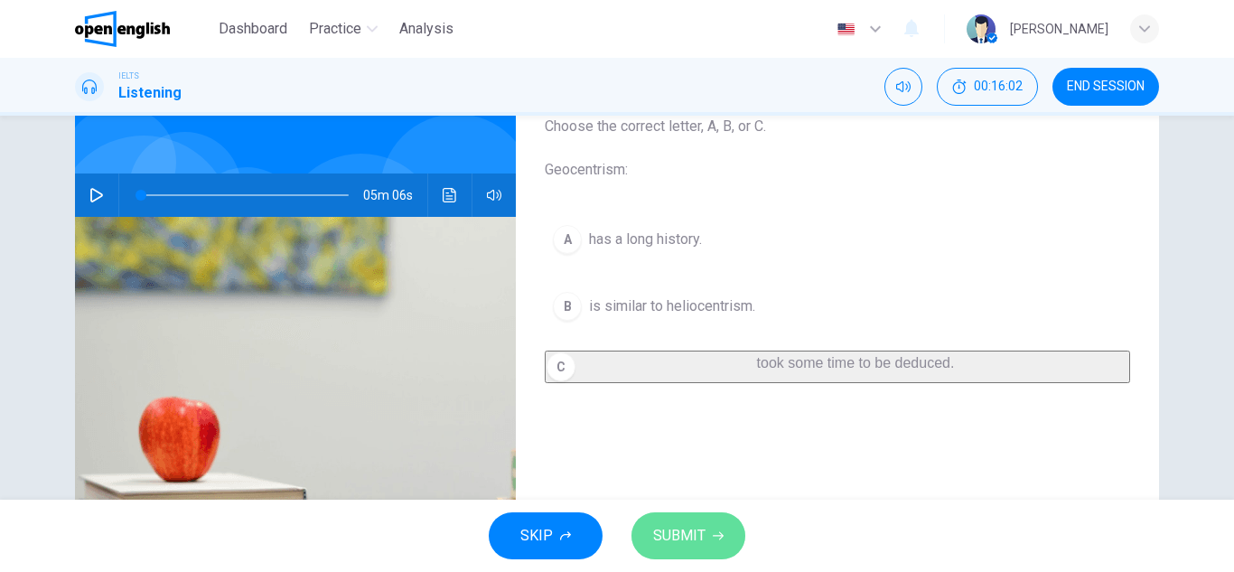
click at [709, 543] on button "SUBMIT" at bounding box center [688, 535] width 114 height 47
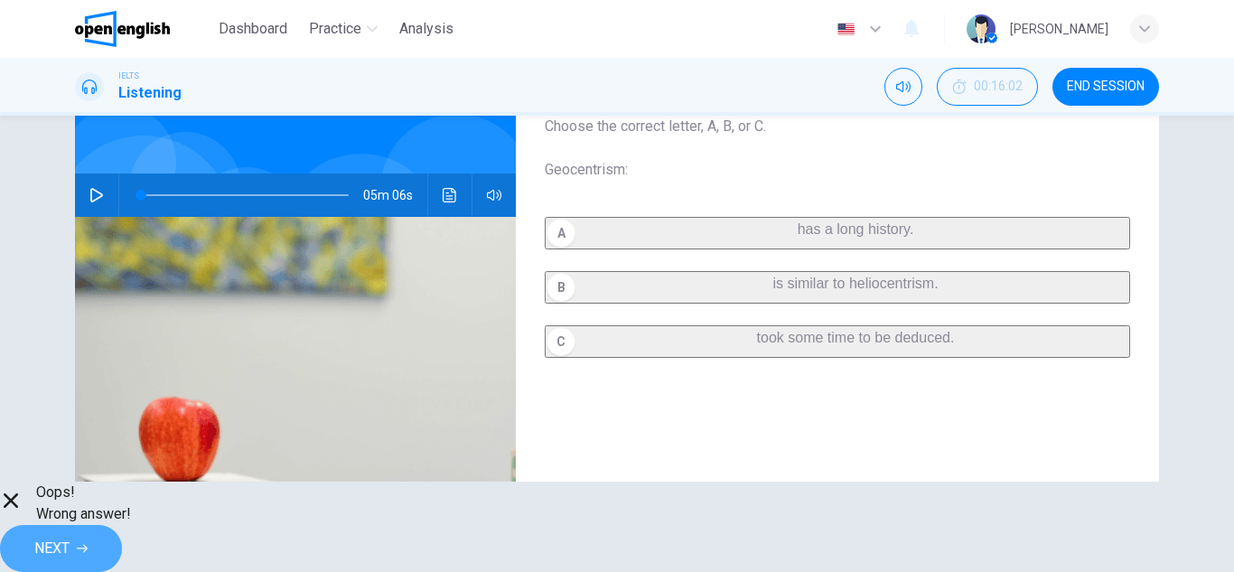
click at [70, 536] on span "NEXT" at bounding box center [51, 548] width 35 height 25
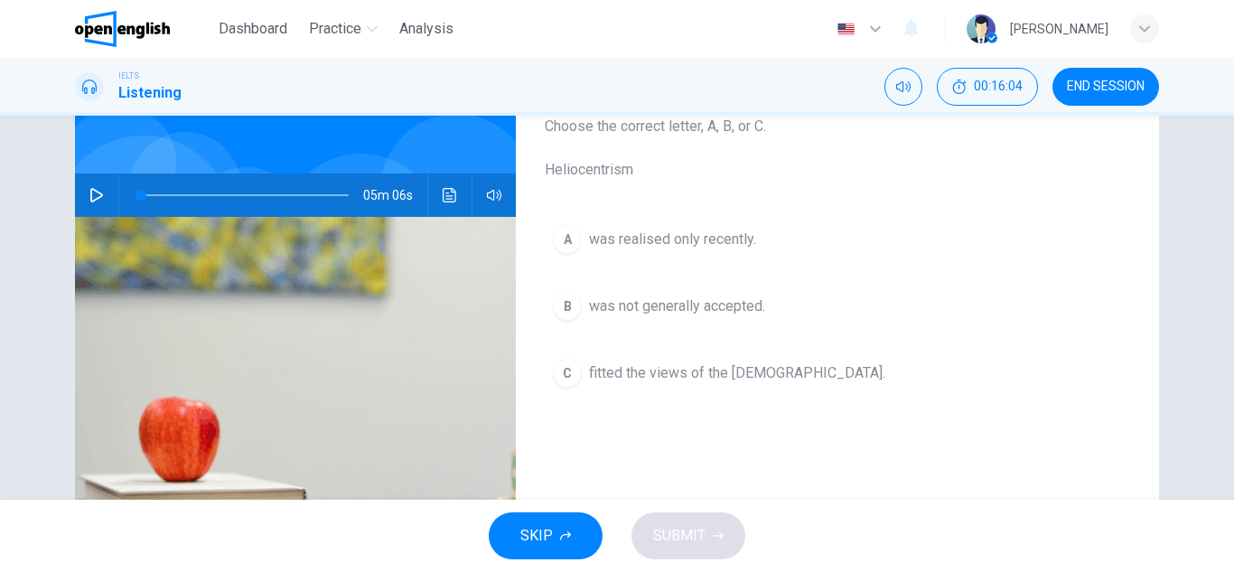
scroll to position [0, 0]
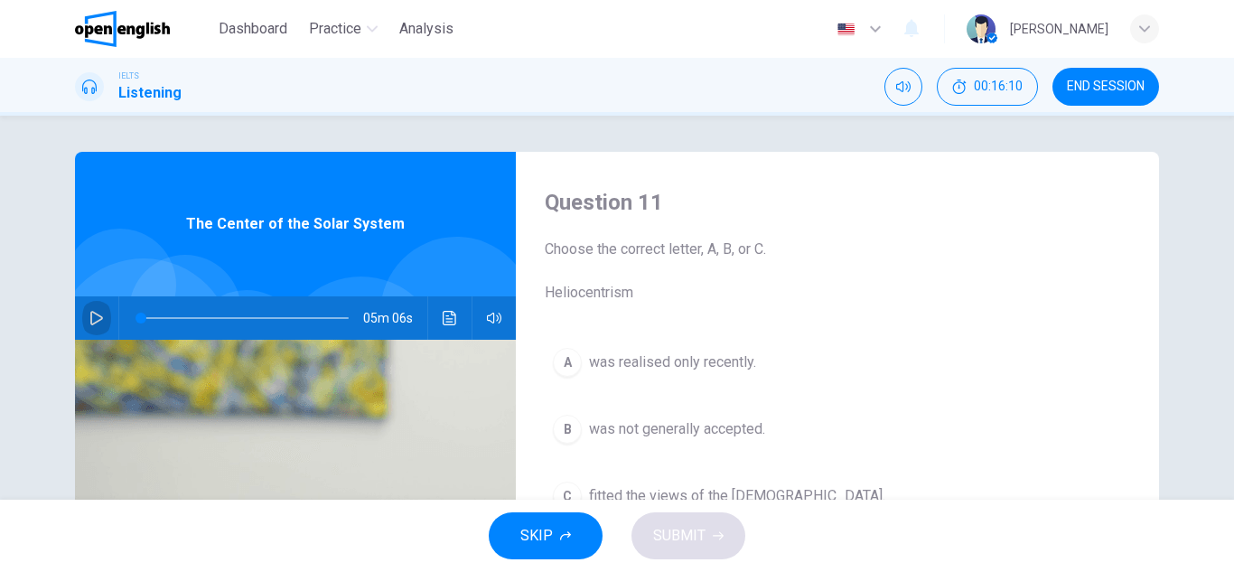
click at [104, 312] on button "button" at bounding box center [96, 317] width 29 height 43
type input "*"
